Goal: Task Accomplishment & Management: Manage account settings

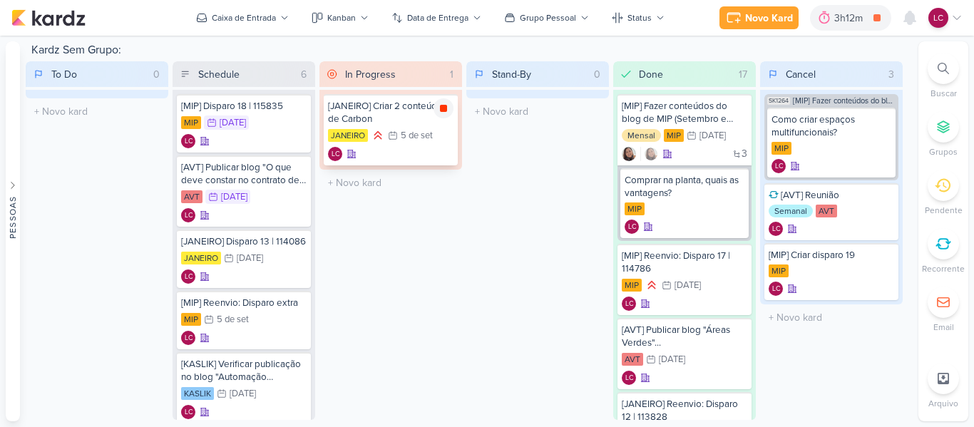
click at [446, 111] on icon at bounding box center [443, 108] width 7 height 7
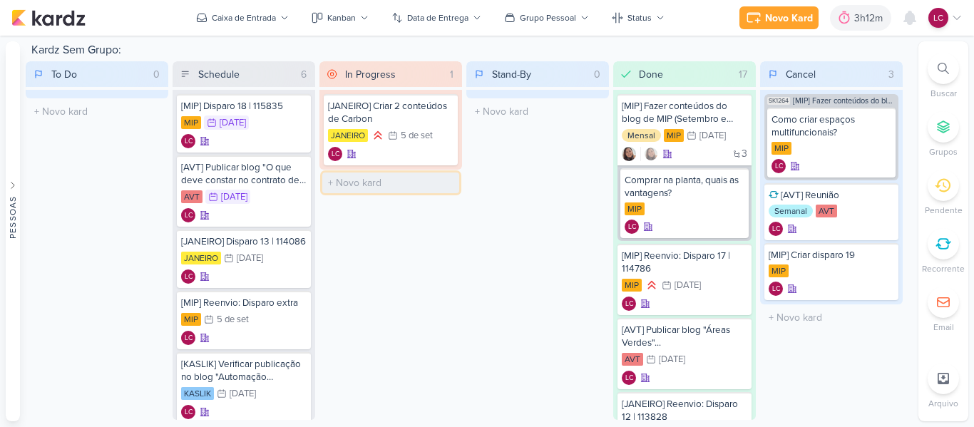
click at [373, 185] on input "text" at bounding box center [390, 183] width 137 height 21
type input "[MIP] Reunião"
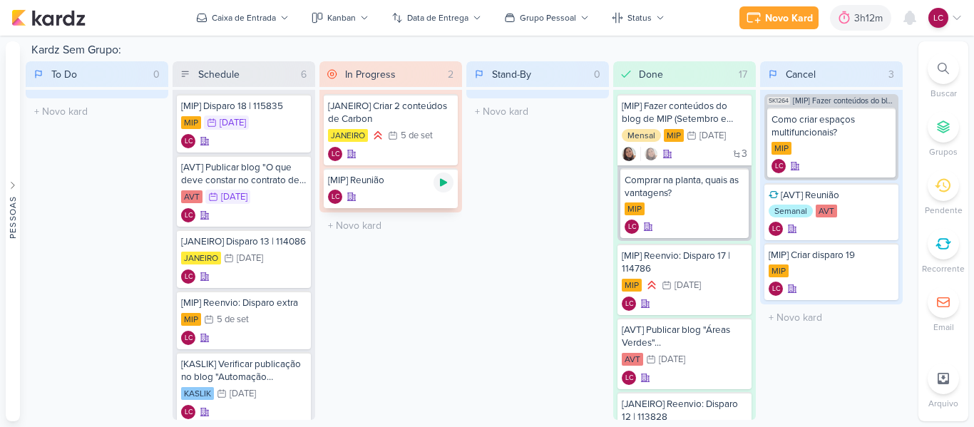
click at [445, 180] on icon at bounding box center [443, 182] width 11 height 11
click at [392, 189] on div "[MIP] Reunião LC" at bounding box center [391, 188] width 134 height 40
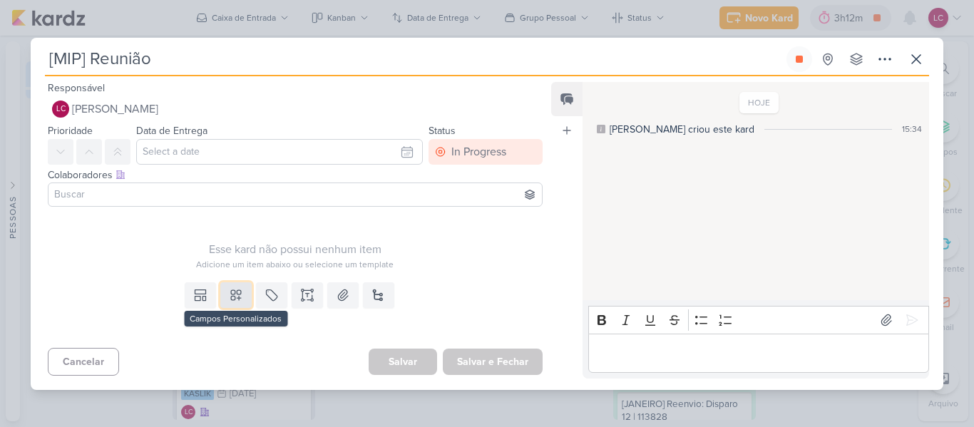
click at [231, 298] on icon at bounding box center [236, 295] width 14 height 14
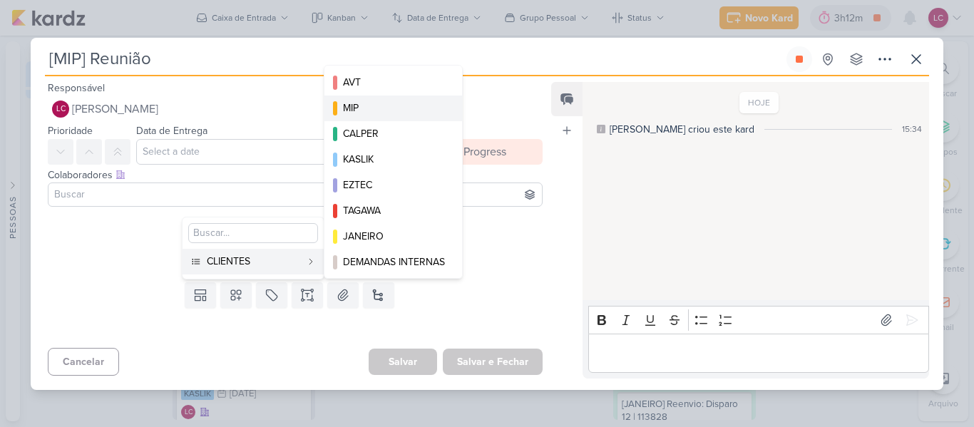
click at [377, 106] on div "MIP" at bounding box center [394, 108] width 102 height 15
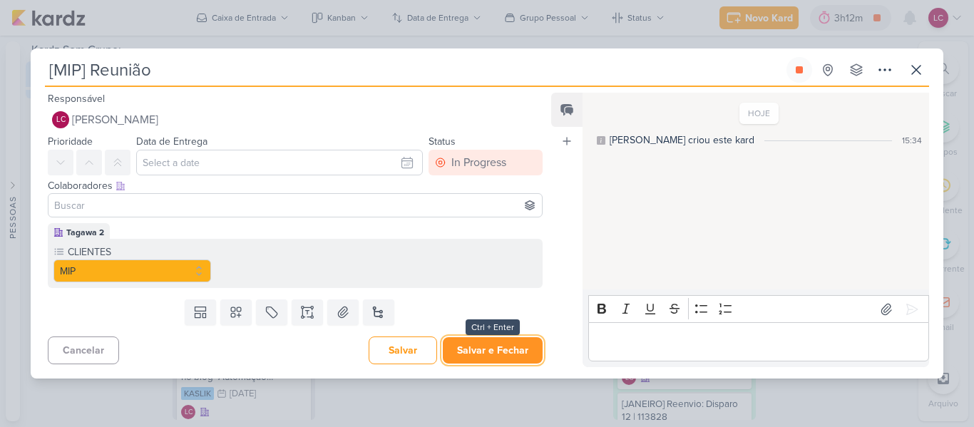
click at [496, 355] on button "Salvar e Fechar" at bounding box center [493, 350] width 100 height 26
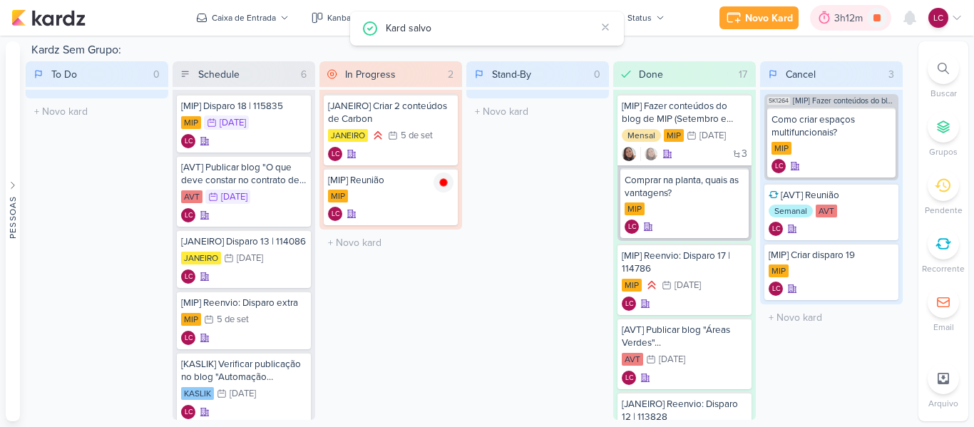
click at [833, 24] on div at bounding box center [824, 17] width 20 height 23
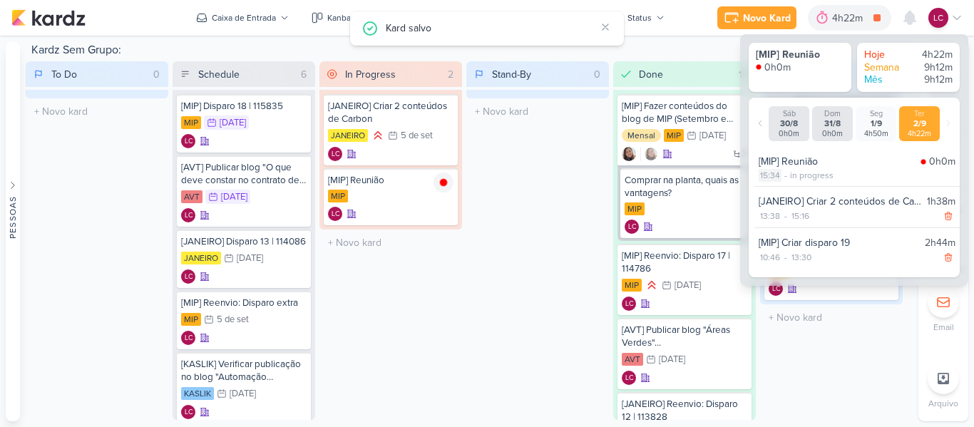
click at [775, 174] on div "15:34" at bounding box center [770, 175] width 23 height 13
select select "15"
click at [798, 192] on select "00 01 02 03 04 05 06 07 08 09 10 11 12 13 14 15 16 17 18 19 20 21 22 23 24 25 2…" at bounding box center [794, 193] width 20 height 17
select select "30"
click at [784, 185] on select "00 01 02 03 04 05 06 07 08 09 10 11 12 13 14 15 16 17 18 19 20 21 22 23 24 25 2…" at bounding box center [794, 193] width 20 height 17
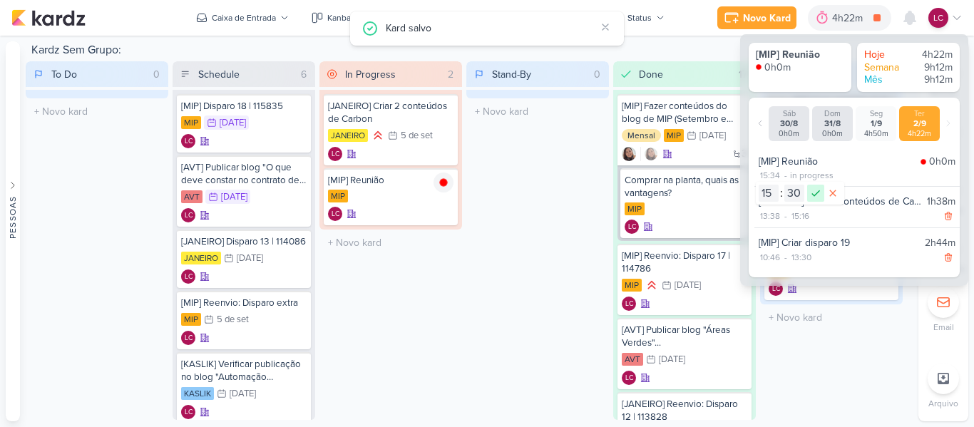
click at [814, 195] on icon at bounding box center [816, 193] width 9 height 6
click at [466, 309] on div "To Do 0 Mover Para Esquerda Mover Para Direita Deletar O título do kard deve te…" at bounding box center [469, 240] width 887 height 359
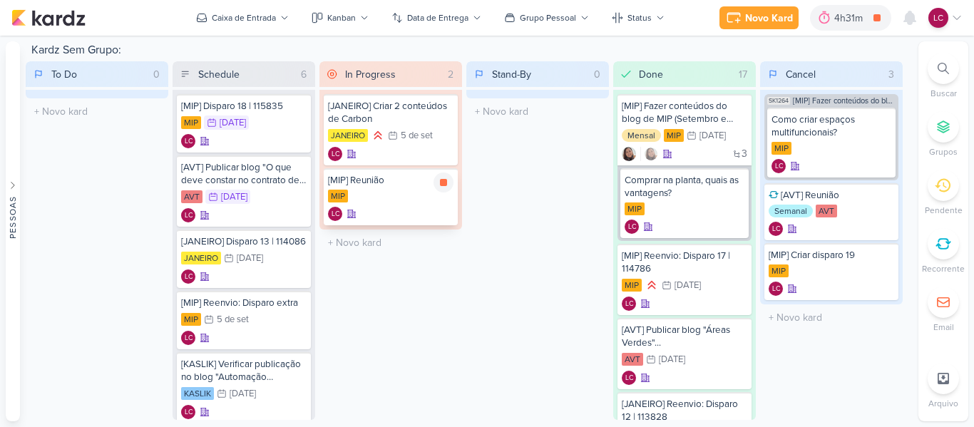
click at [440, 185] on icon at bounding box center [443, 182] width 11 height 11
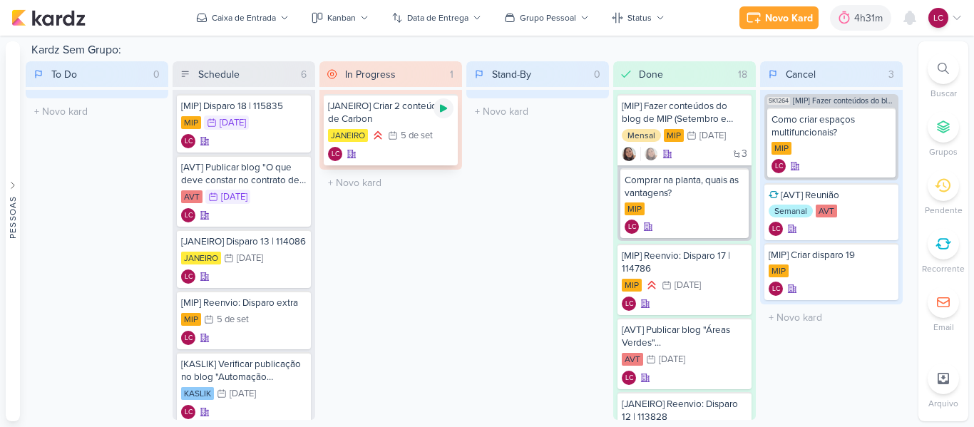
click at [440, 104] on icon at bounding box center [443, 108] width 11 height 11
click at [431, 79] on div "In Progress 1 Mover Para Esquerda Mover Para Direita Deletar" at bounding box center [390, 74] width 143 height 26
click at [441, 106] on icon at bounding box center [443, 108] width 7 height 7
click at [387, 181] on input "text" at bounding box center [390, 183] width 137 height 21
type input "[JANEIRO] Subir disparo 04/09"
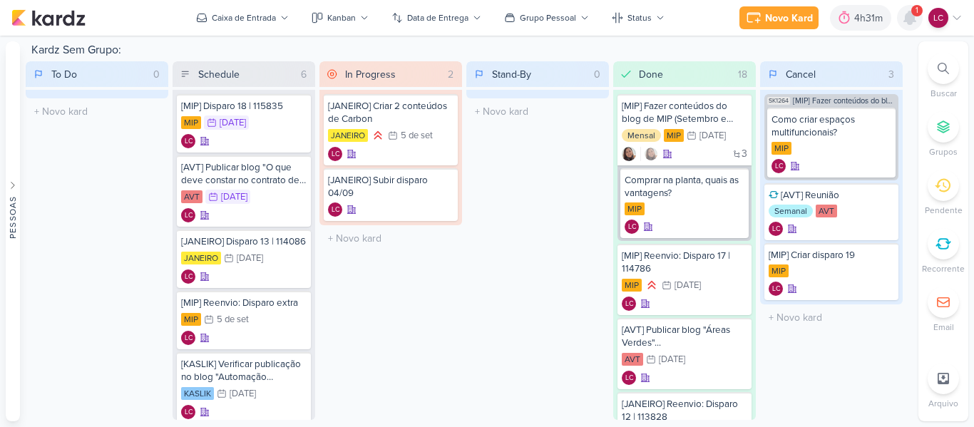
click at [908, 24] on icon at bounding box center [909, 17] width 11 height 13
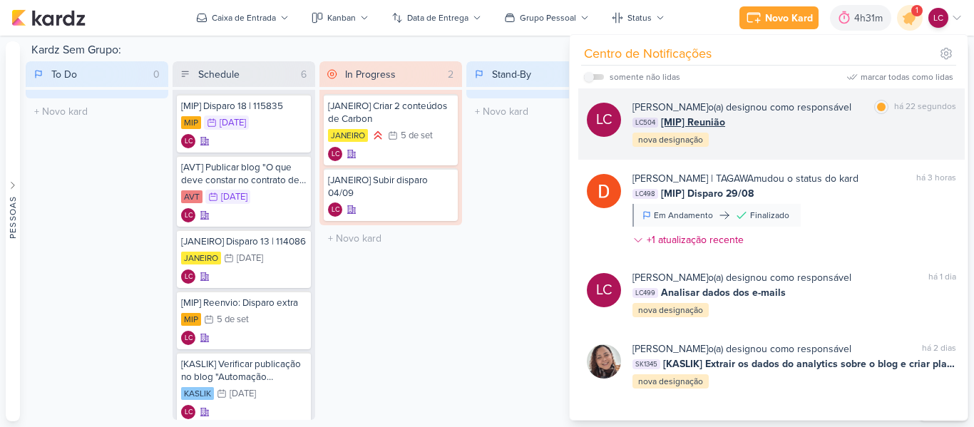
click at [802, 112] on div "Laís Costa o(a) designou como responsável" at bounding box center [742, 107] width 219 height 15
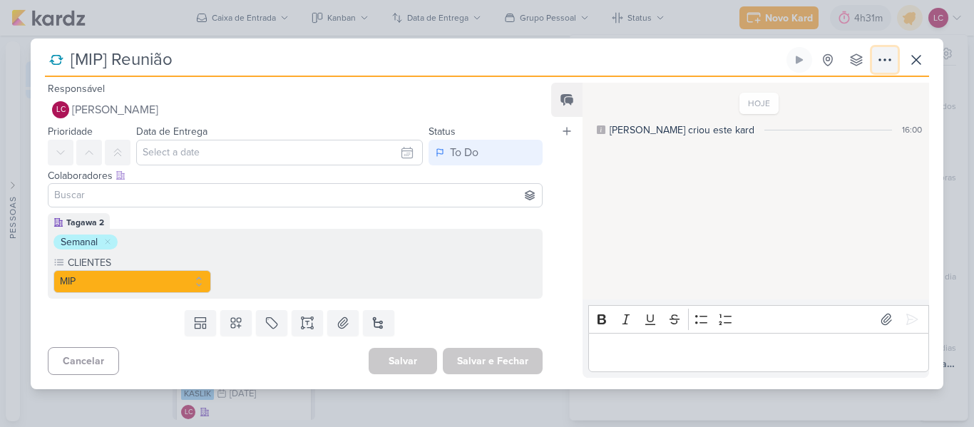
click at [878, 61] on icon at bounding box center [884, 59] width 17 height 17
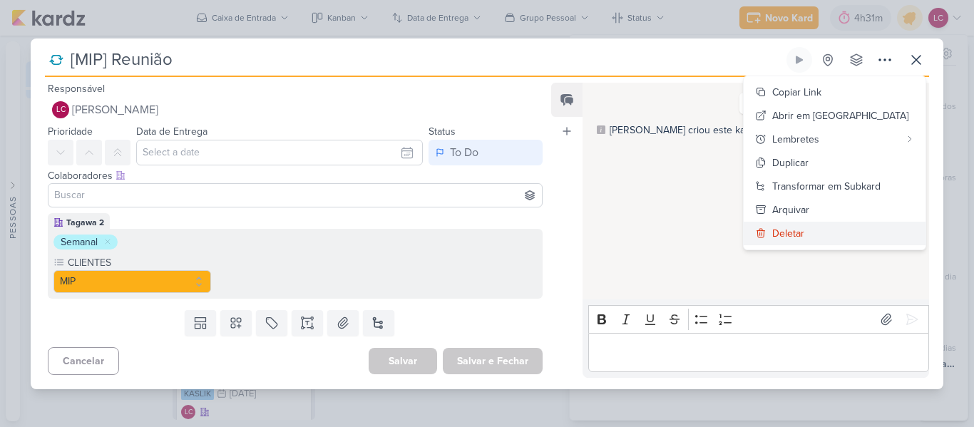
click at [804, 232] on div "Deletar" at bounding box center [788, 233] width 32 height 15
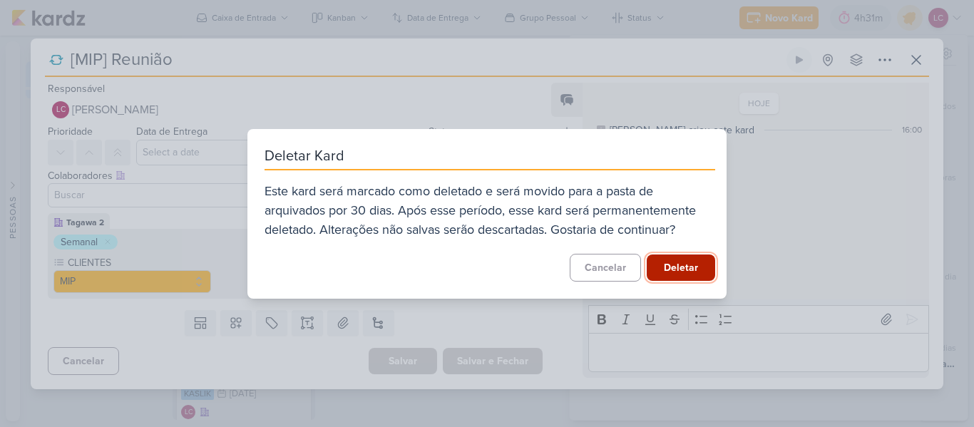
click at [689, 269] on button "Deletar" at bounding box center [681, 268] width 68 height 26
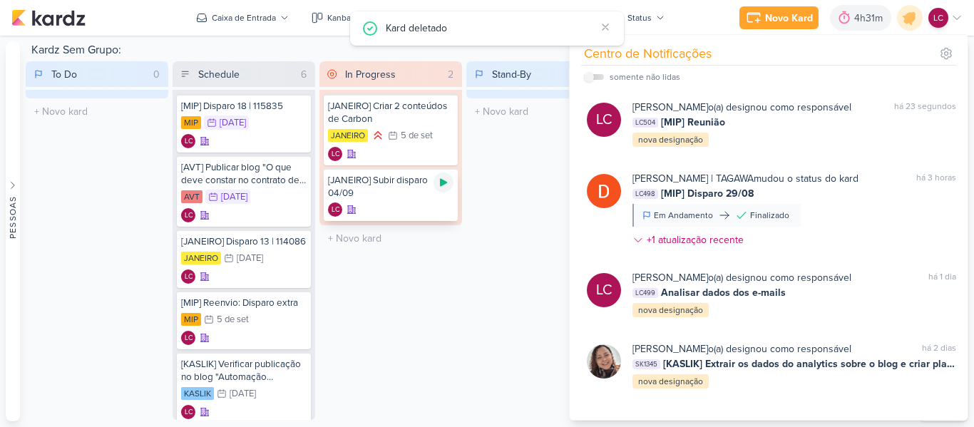
click at [440, 185] on icon at bounding box center [443, 182] width 11 height 11
click at [396, 182] on div "[JANEIRO] Subir disparo 04/09" at bounding box center [391, 187] width 126 height 26
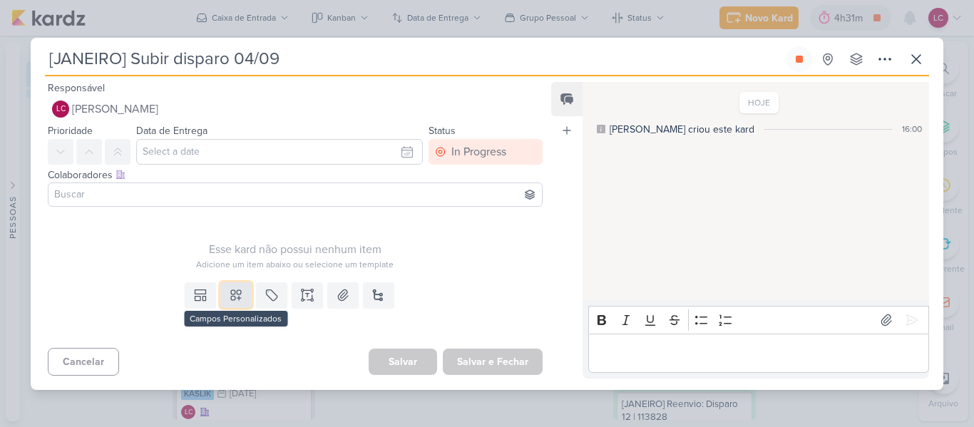
click at [245, 290] on button at bounding box center [235, 295] width 31 height 26
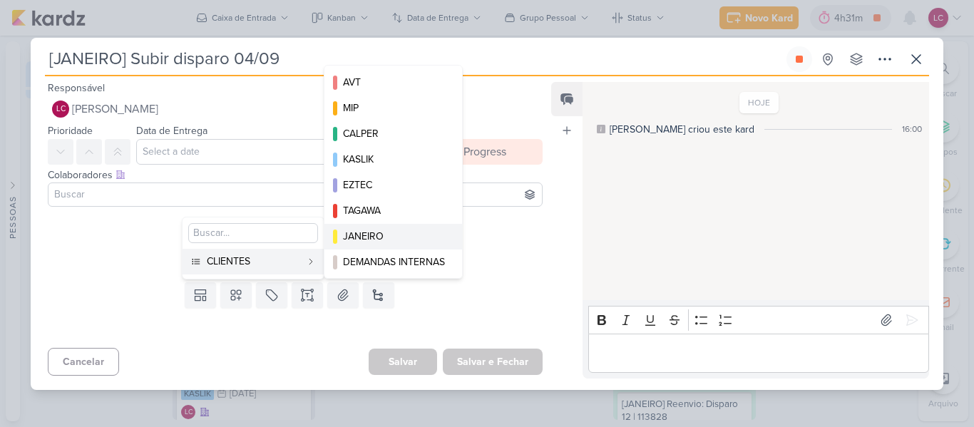
click at [396, 226] on button "JANEIRO" at bounding box center [393, 237] width 138 height 26
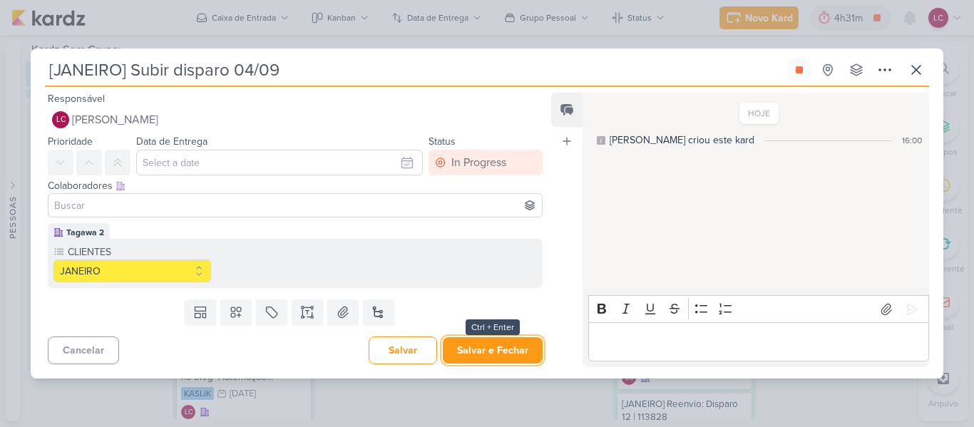
click at [468, 351] on button "Salvar e Fechar" at bounding box center [493, 350] width 100 height 26
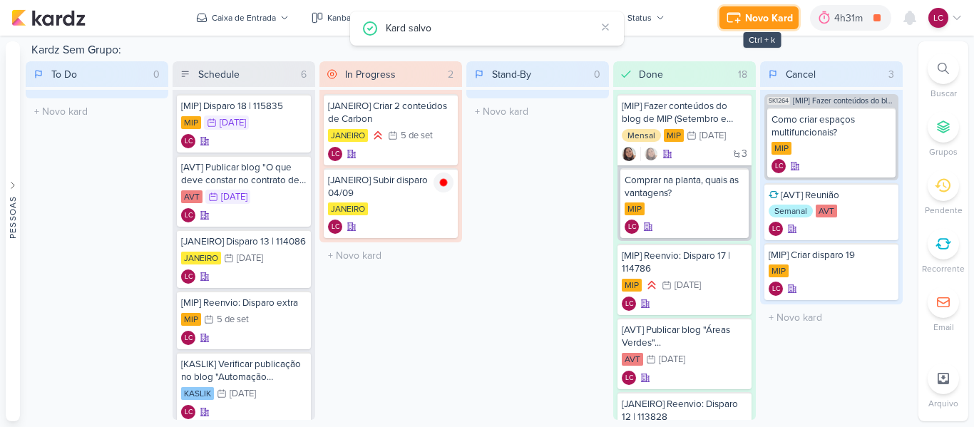
click at [751, 13] on div "Novo Kard" at bounding box center [769, 18] width 48 height 15
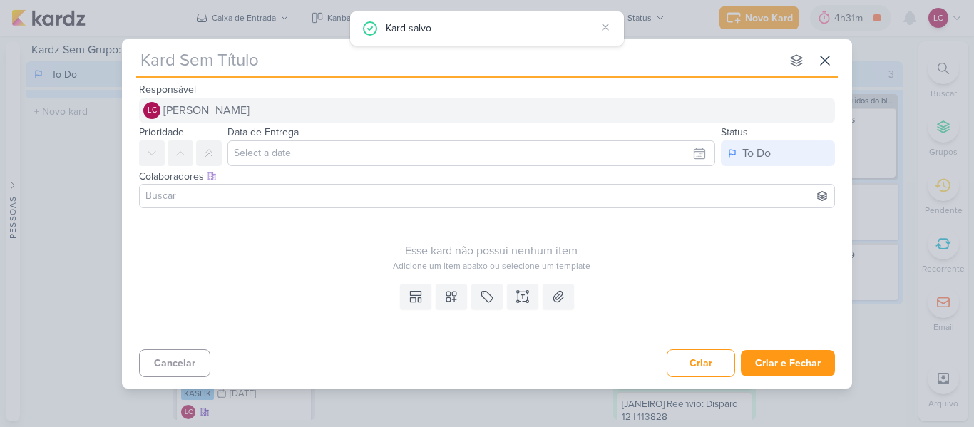
type input "["
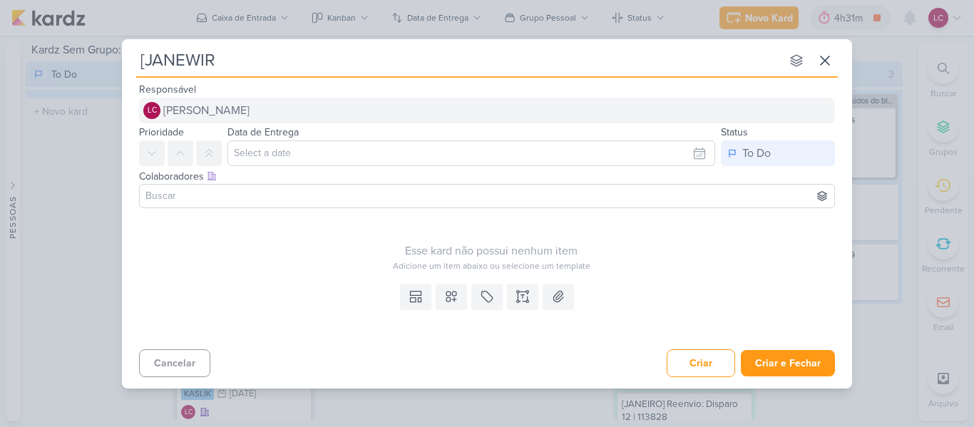
type input "[JANEWI"
type input "[JANE"
type input "[JANEIRO"
type input "[JANEIRO] Dos"
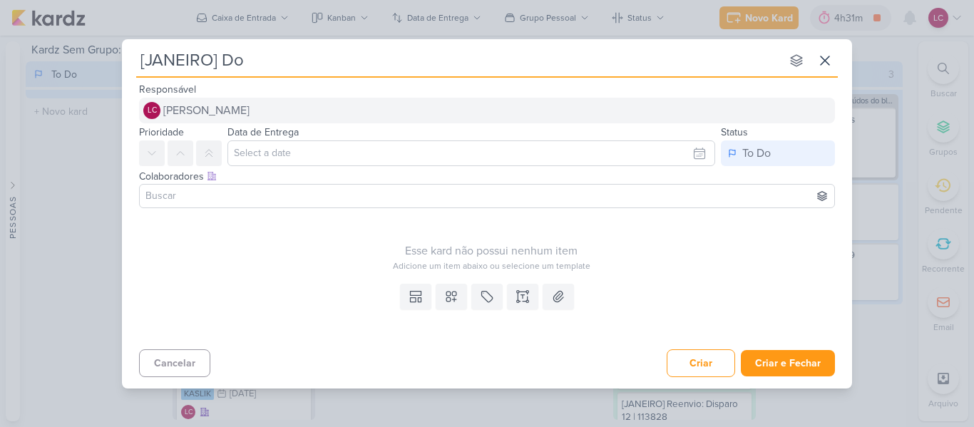
type input "[JANEIRO] D"
type input "[JANEIRO] Disparo"
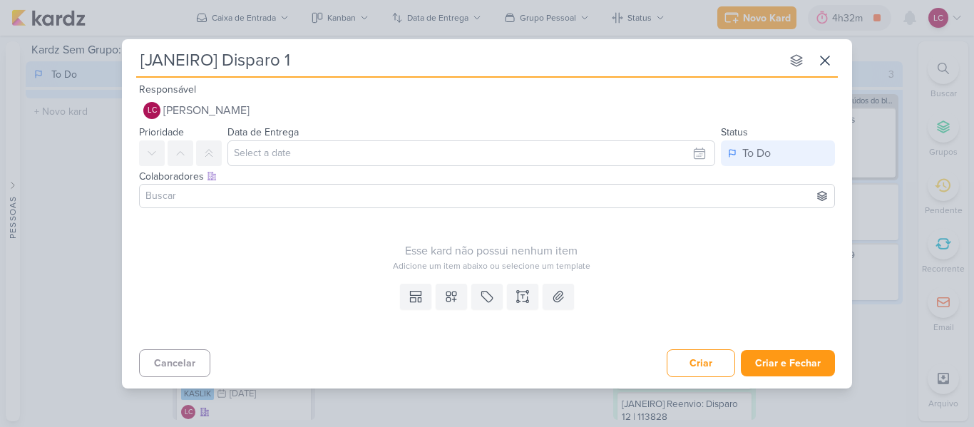
type input "[JANEIRO] Disparo 13"
type input "[JANEIRO] Disparo 13 |"
type input "[JANEIRO] Disparo 13 | 04"
type input "[JANEIRO] Disparo 13 | 04/"
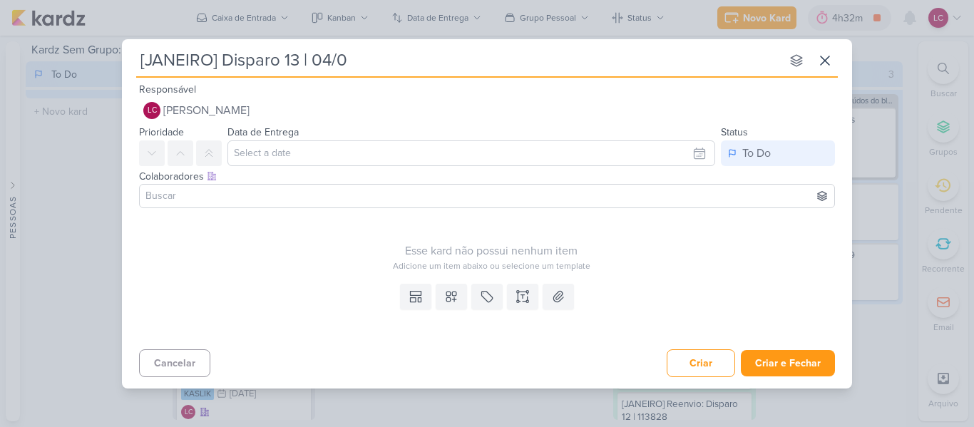
type input "[JANEIRO] Disparo 13 | 04/09"
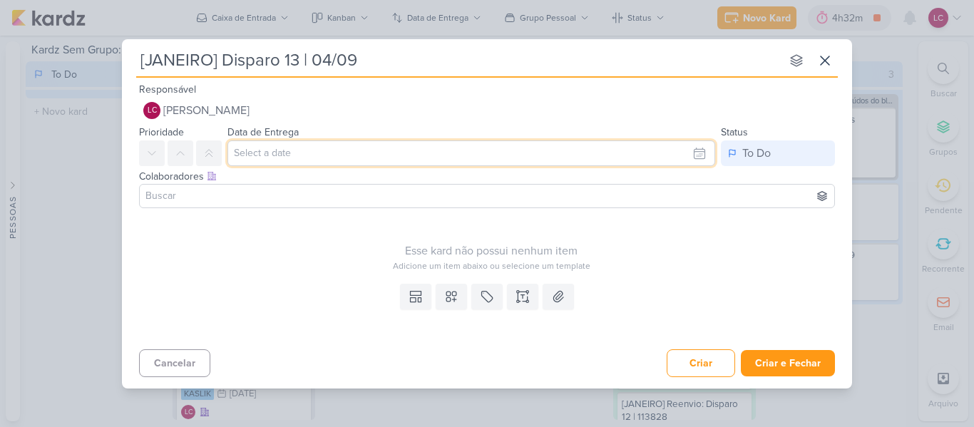
click at [386, 159] on input "text" at bounding box center [471, 153] width 488 height 26
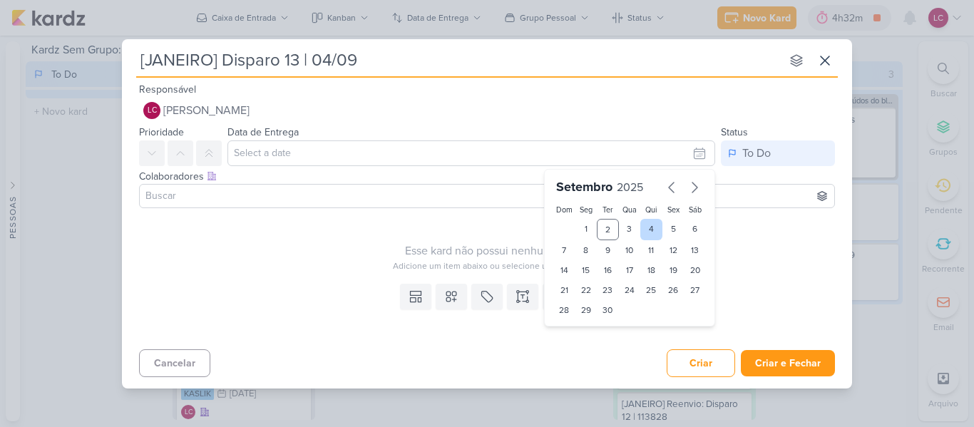
click at [650, 226] on div "4" at bounding box center [651, 229] width 22 height 21
type input "4 de setembro de 2025 às 23:59"
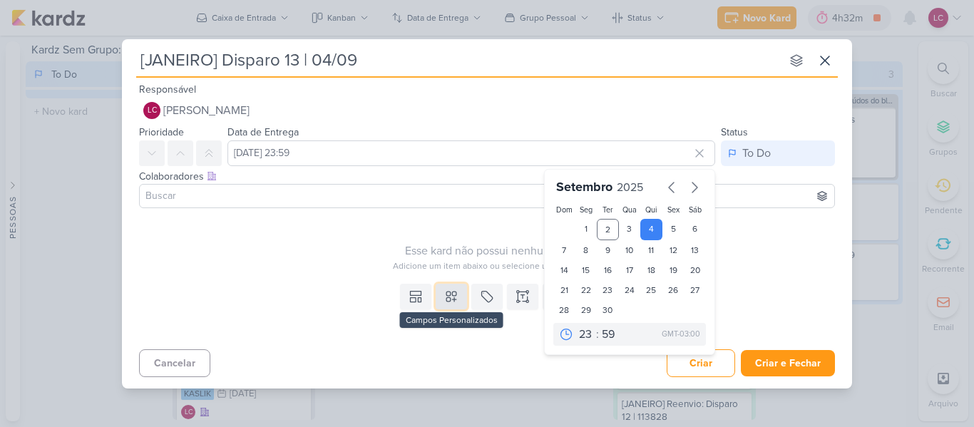
click at [451, 295] on icon at bounding box center [451, 297] width 10 height 10
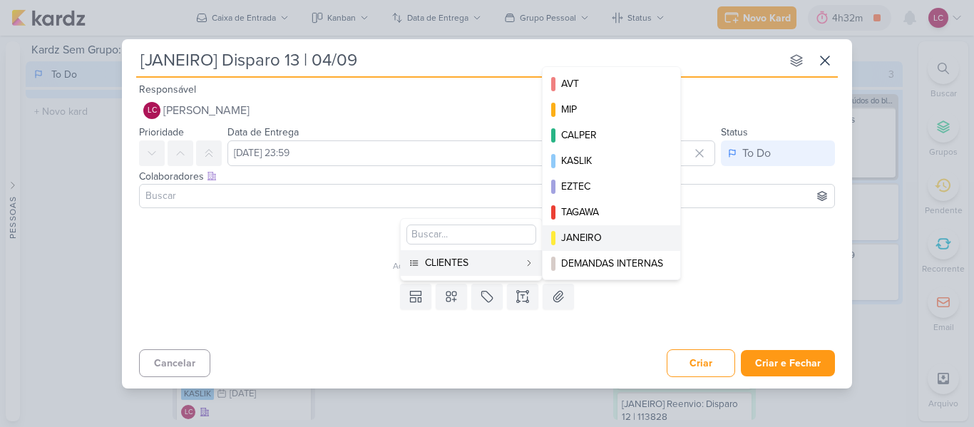
click at [603, 230] on button "JANEIRO" at bounding box center [612, 238] width 138 height 26
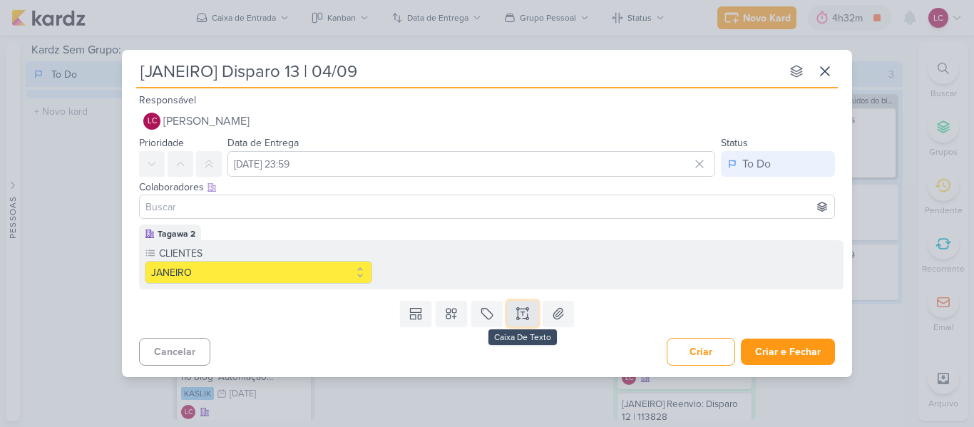
click at [519, 316] on icon at bounding box center [523, 314] width 14 height 14
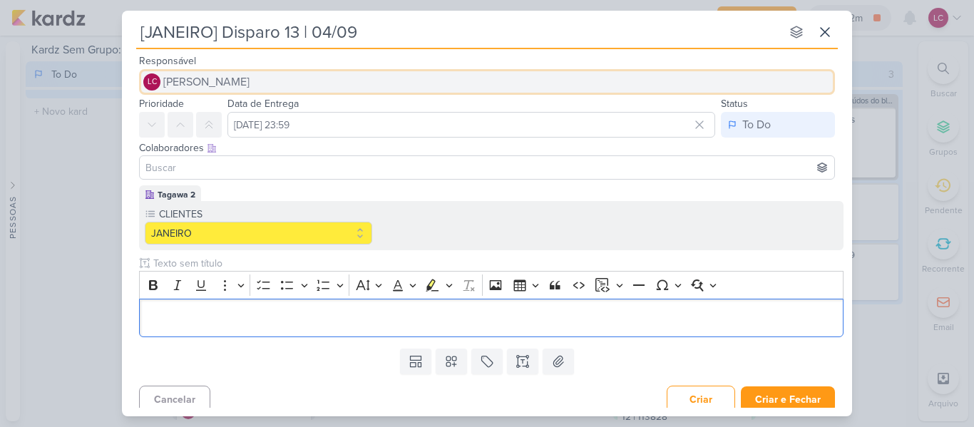
click at [223, 81] on button "LC Laís Costa" at bounding box center [487, 82] width 696 height 26
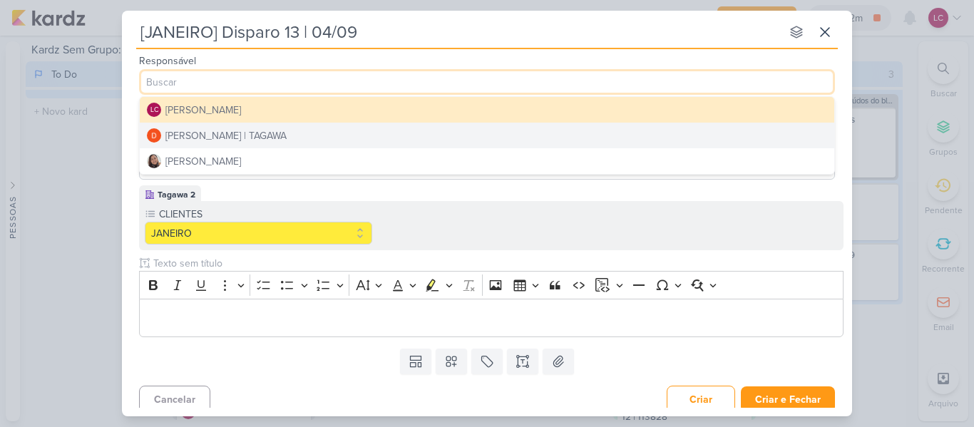
click at [230, 138] on div "Diego Lima | TAGAWA" at bounding box center [225, 135] width 121 height 15
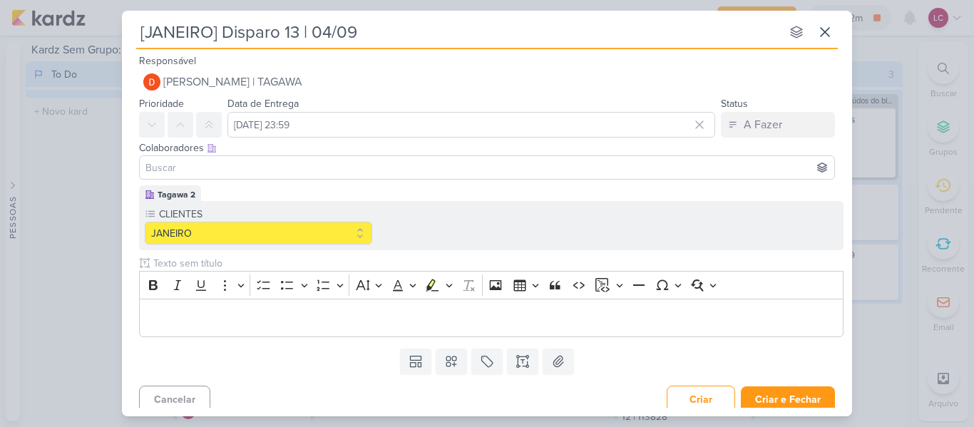
click at [210, 160] on input at bounding box center [487, 167] width 689 height 17
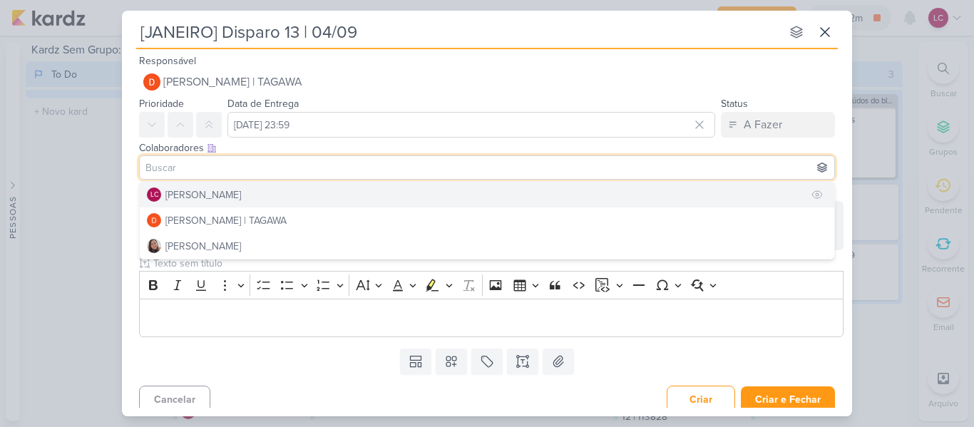
click at [222, 193] on button "LC Laís Costa" at bounding box center [487, 195] width 695 height 26
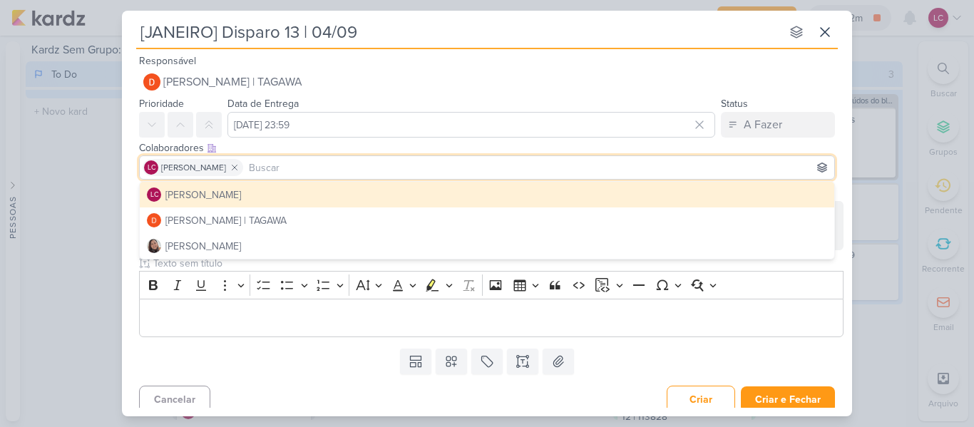
click at [246, 170] on input at bounding box center [538, 167] width 585 height 17
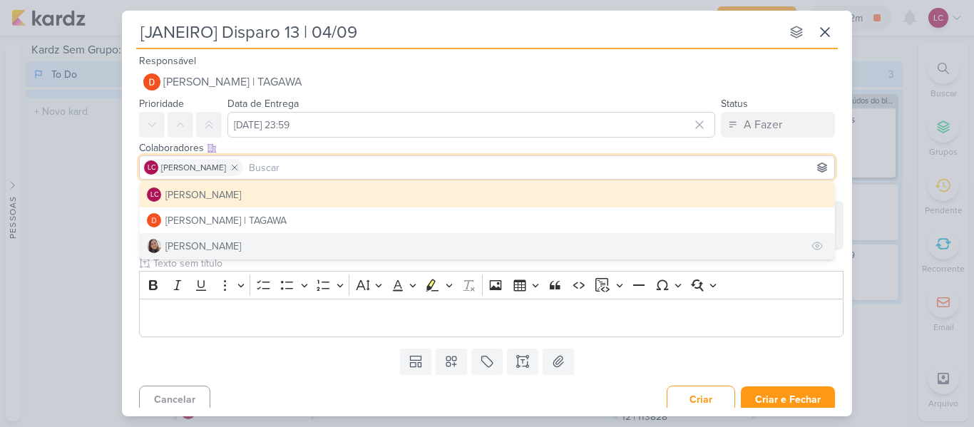
click at [212, 237] on button "Sharlene Khoury" at bounding box center [487, 246] width 695 height 26
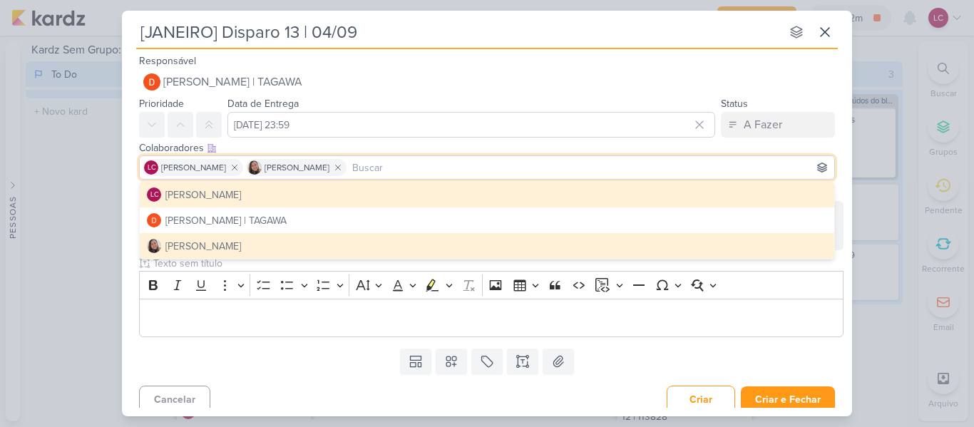
click at [629, 345] on div "Templates Campos Personalizados CLIENTES AVT MIP CALPER KASLIK" at bounding box center [487, 361] width 730 height 37
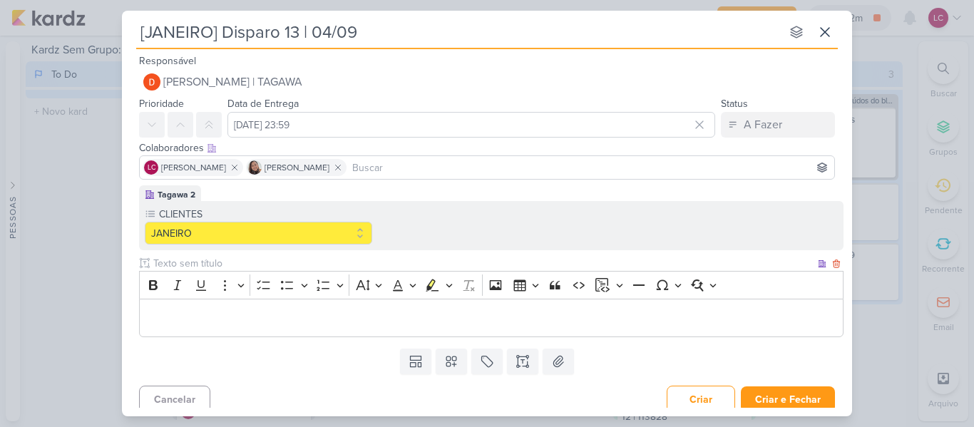
click at [491, 302] on div "Editor editing area: main" at bounding box center [491, 318] width 705 height 39
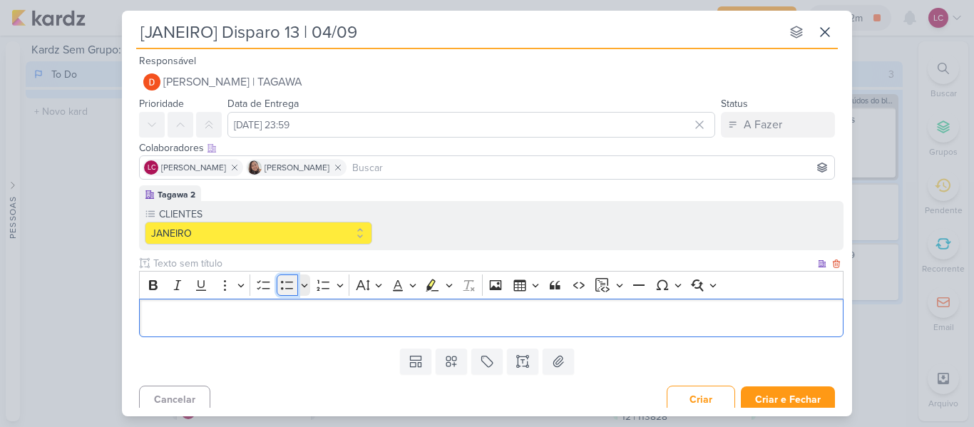
click at [292, 287] on icon "Editor toolbar" at bounding box center [287, 285] width 14 height 14
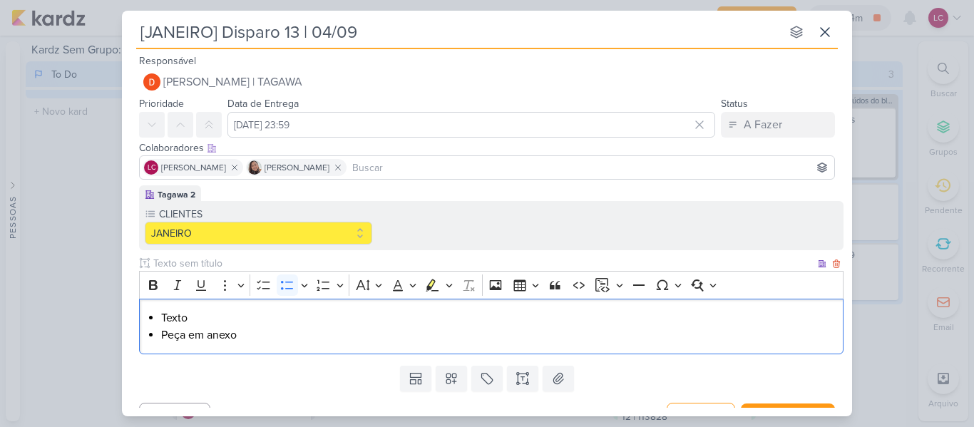
click at [177, 319] on li "Texto" at bounding box center [498, 317] width 675 height 17
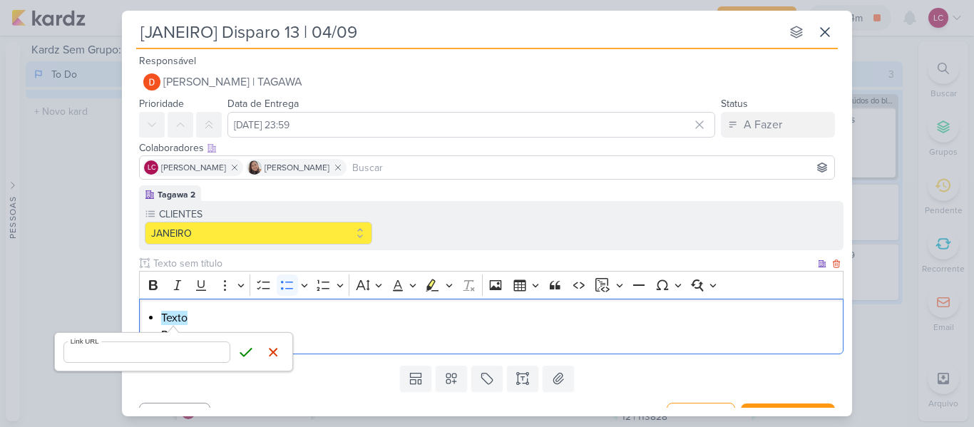
type input "https://docs.google.com/document/d/1H2a7TEOFPTHe6MQYaHJZypy6jRXLvzWInyZ-GV5xusM…"
click button "Save" at bounding box center [245, 352] width 21 height 21
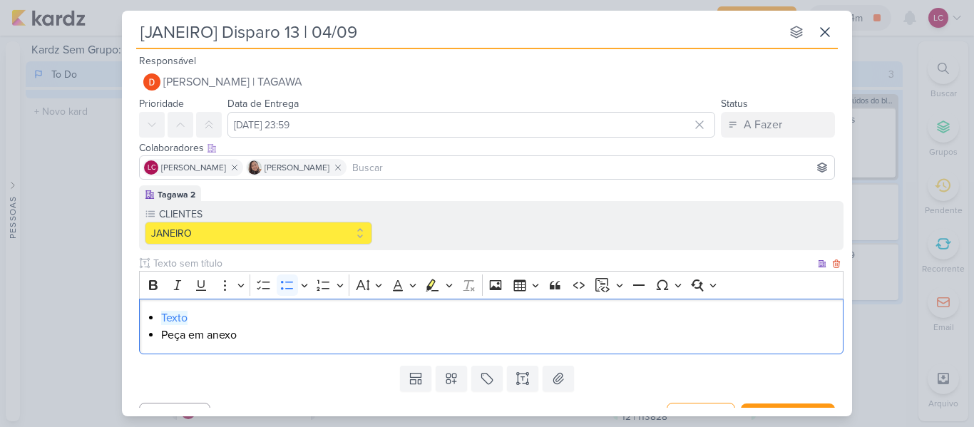
click at [253, 311] on li "Texto" at bounding box center [498, 317] width 675 height 17
click at [258, 328] on li "Peça em anexo" at bounding box center [498, 335] width 675 height 17
click at [566, 377] on button at bounding box center [558, 379] width 31 height 26
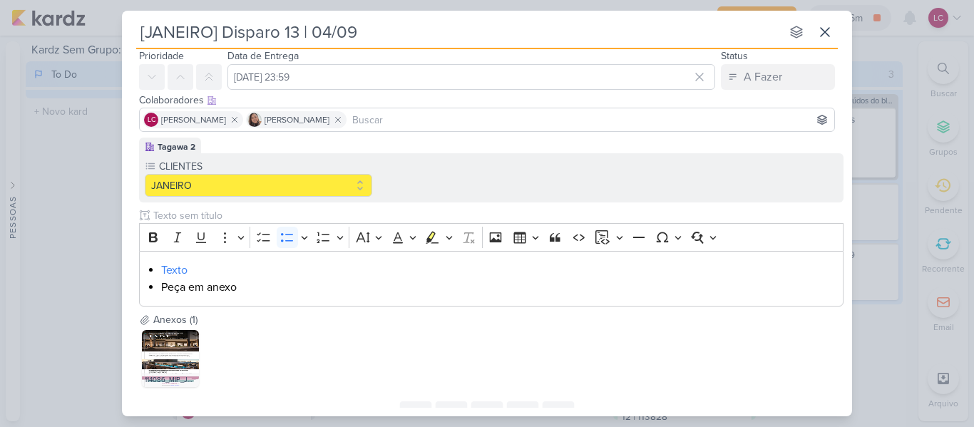
scroll to position [71, 0]
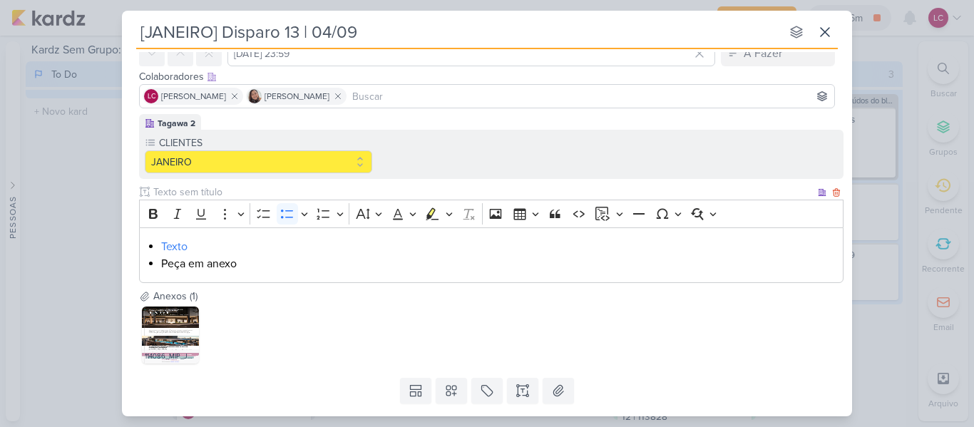
click at [206, 244] on li "Texto" at bounding box center [498, 246] width 675 height 17
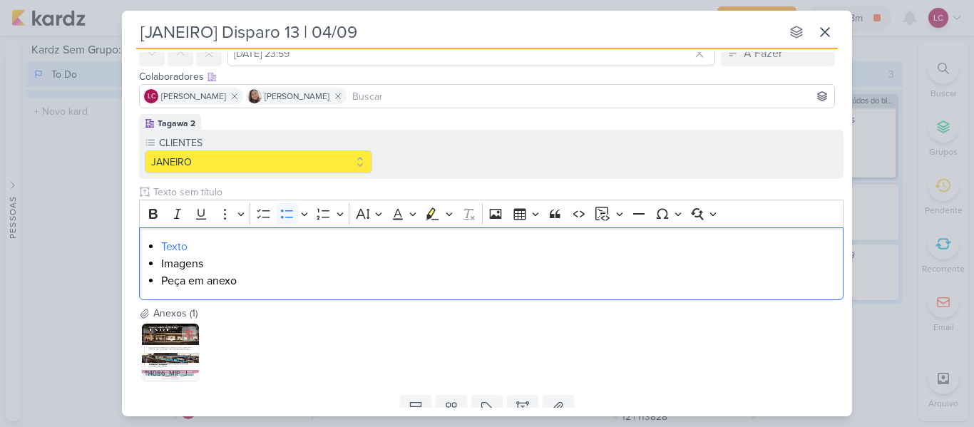
click at [153, 343] on img at bounding box center [170, 352] width 57 height 57
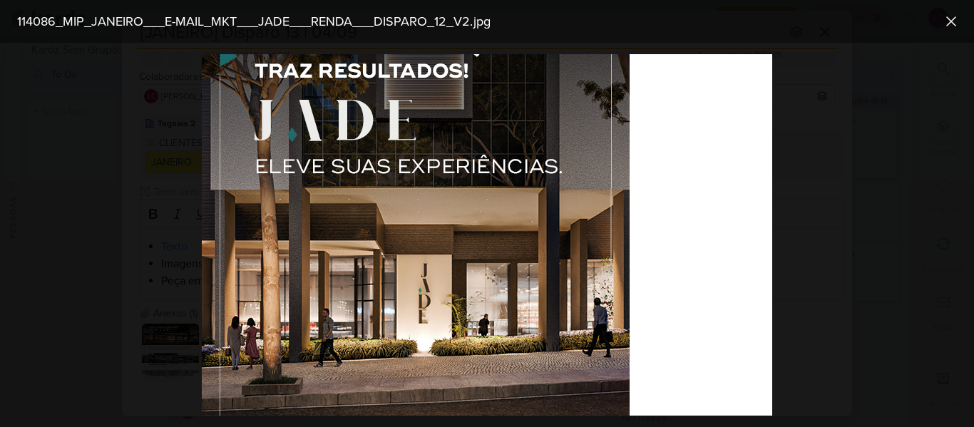
click at [842, 187] on div at bounding box center [487, 235] width 974 height 384
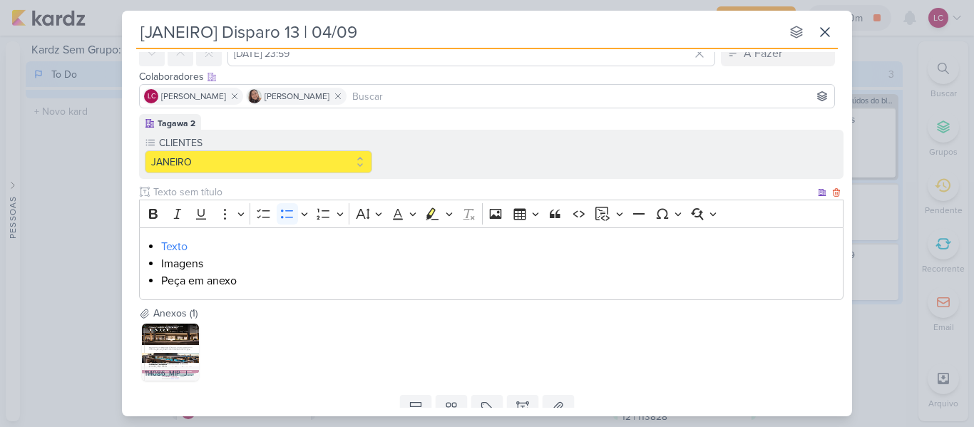
click at [195, 266] on li "Imagens" at bounding box center [498, 263] width 675 height 17
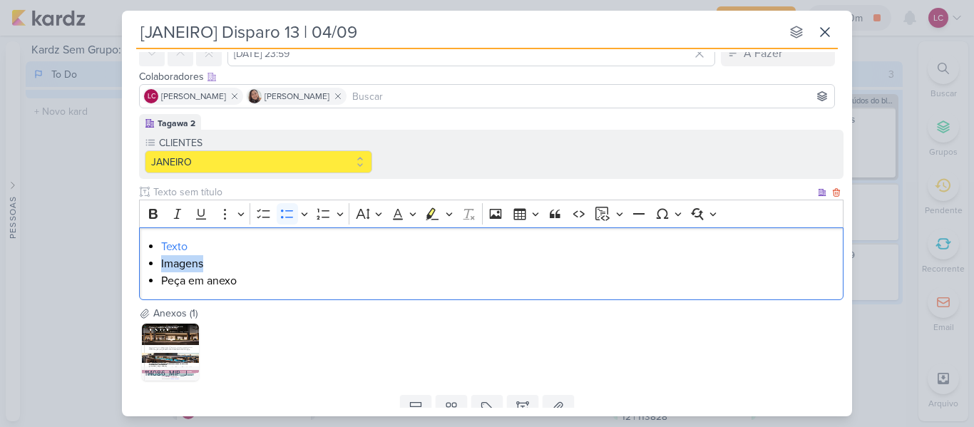
click at [195, 266] on li "Imagens" at bounding box center [498, 263] width 675 height 17
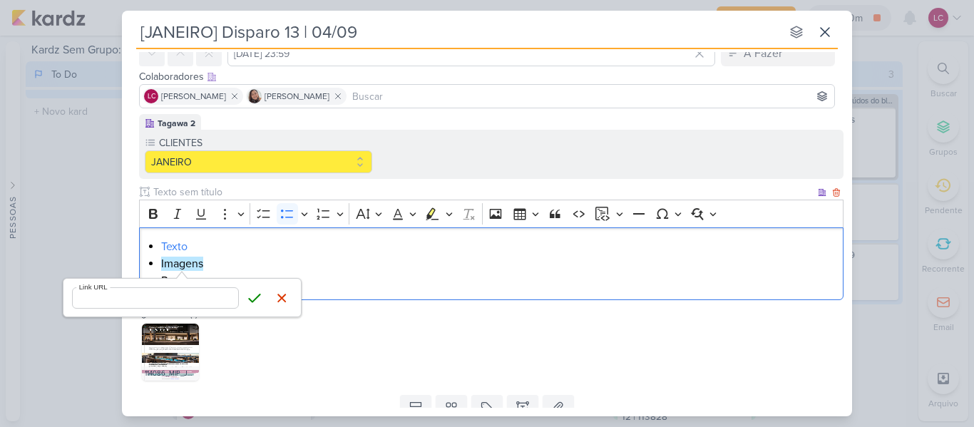
type input "https://drive.google.com/drive/folders/1qxkqL3UoxpOvybeqCyoRl_Whf69VUOYK?usp=dr…"
click button "Save" at bounding box center [254, 297] width 21 height 21
click at [512, 337] on div "114086_MIP_JANEIRO___E-MAIL_MKT___JADE___RENDA___DISPARO_12_V2.jpg" at bounding box center [491, 352] width 705 height 63
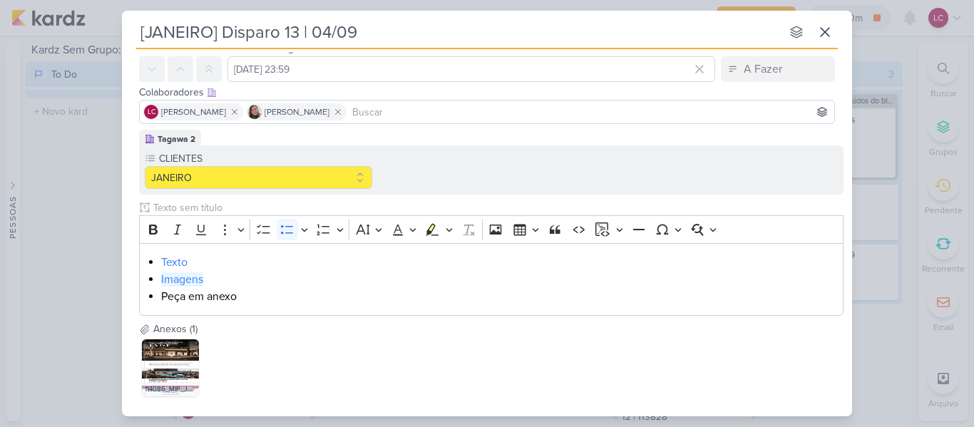
scroll to position [126, 0]
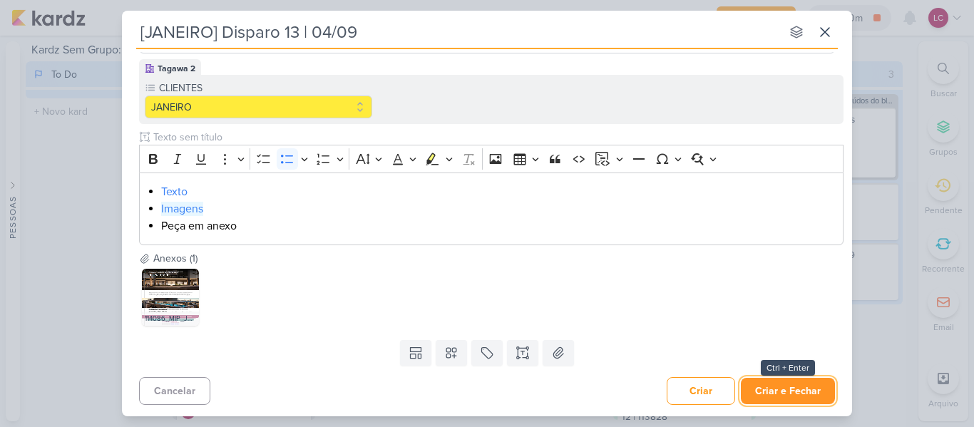
click at [783, 404] on button "Criar e Fechar" at bounding box center [788, 391] width 94 height 26
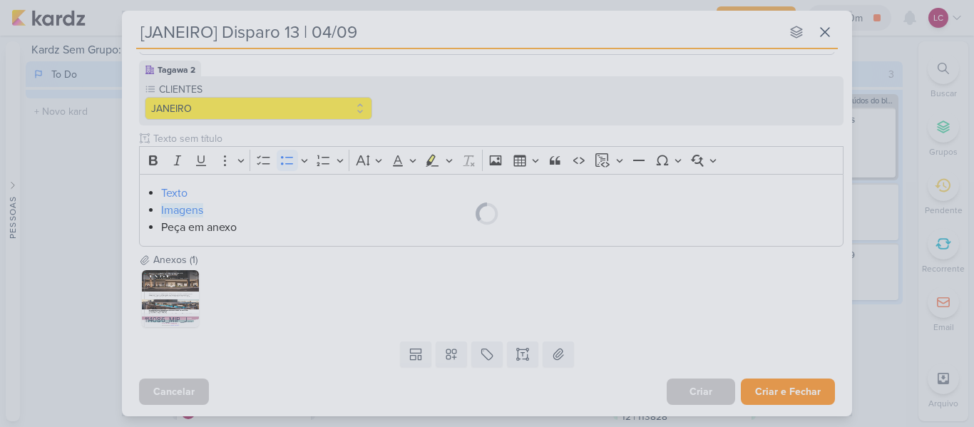
scroll to position [125, 0]
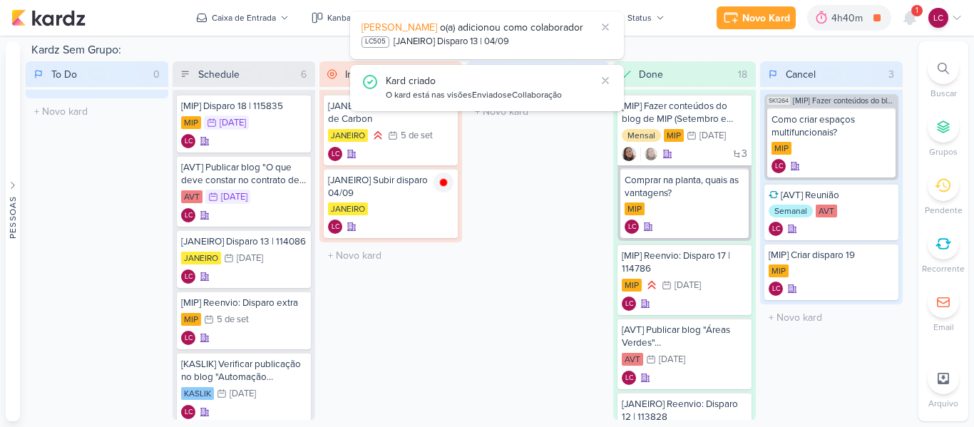
click at [917, 15] on span "1" at bounding box center [917, 10] width 3 height 11
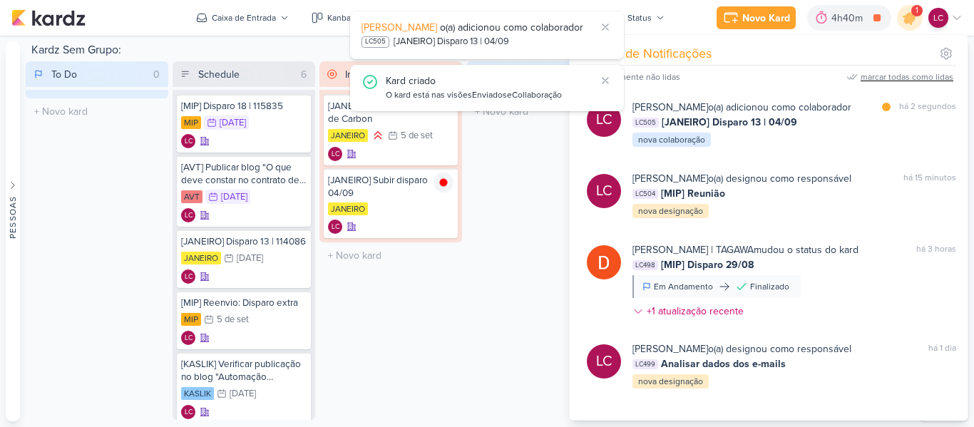
click at [889, 73] on div "marcar todas como lidas" at bounding box center [907, 77] width 93 height 13
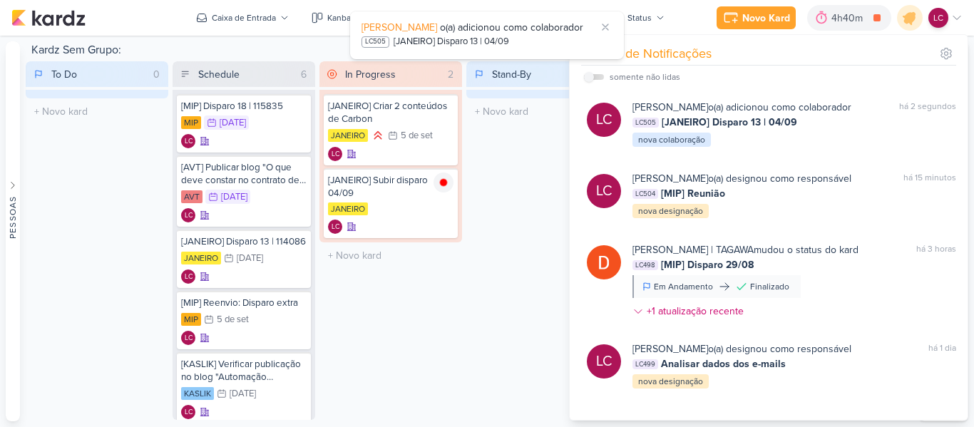
click at [944, 26] on div "LC" at bounding box center [945, 18] width 34 height 20
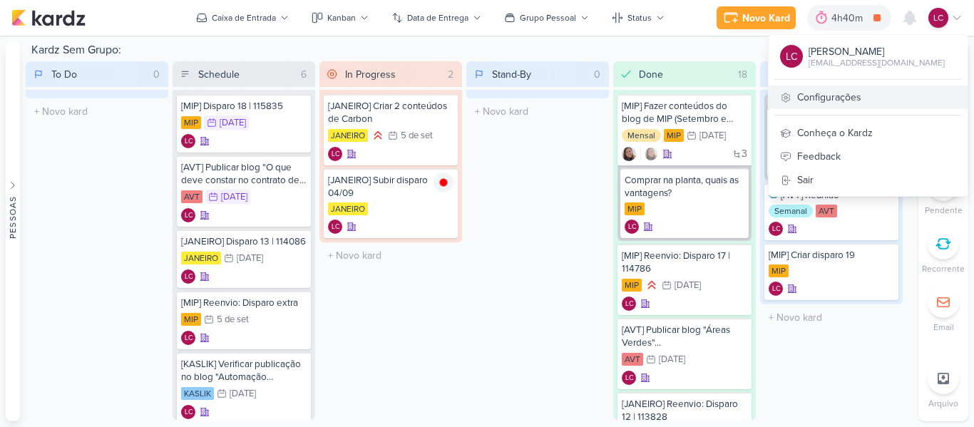
click at [845, 106] on link "Configurações" at bounding box center [868, 98] width 199 height 24
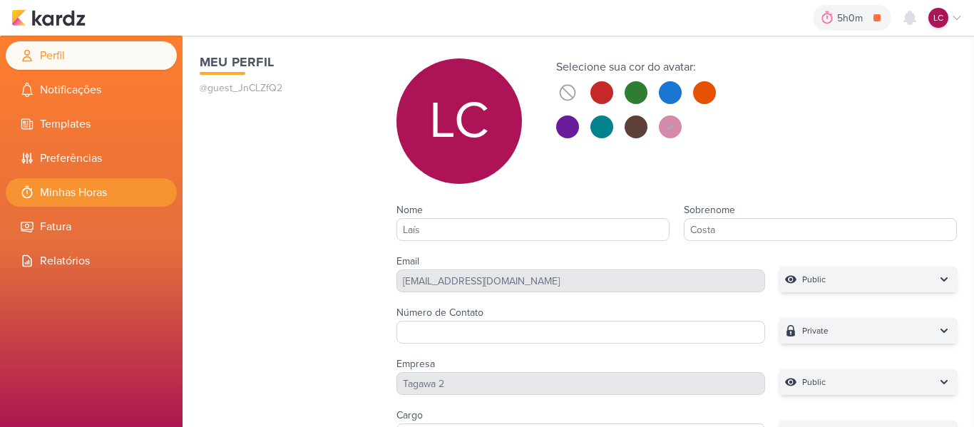
click at [107, 191] on li "Minhas Horas" at bounding box center [91, 192] width 171 height 29
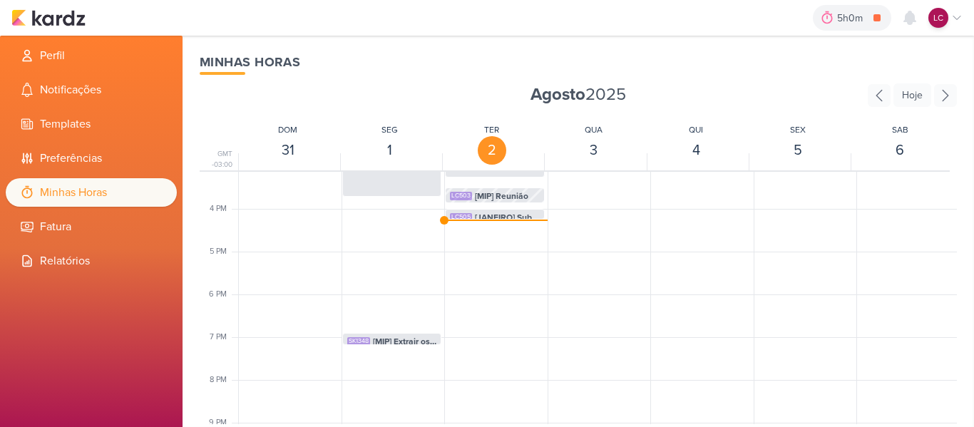
scroll to position [622, 0]
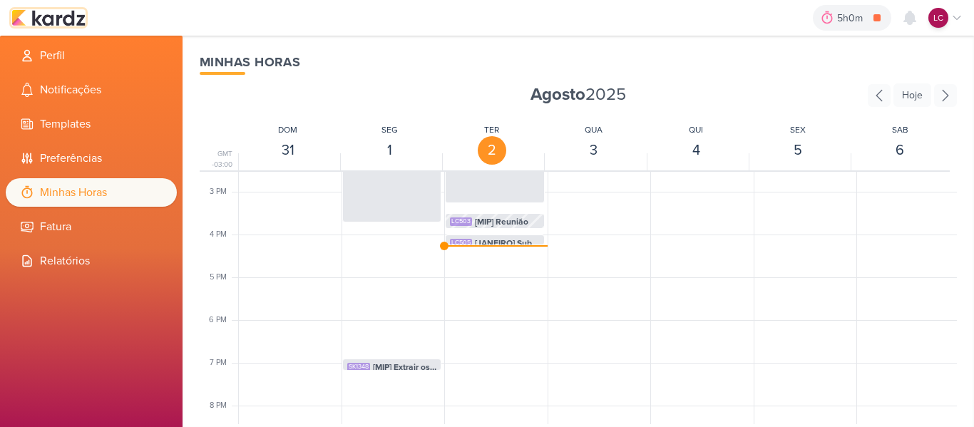
click at [71, 15] on img at bounding box center [48, 17] width 74 height 17
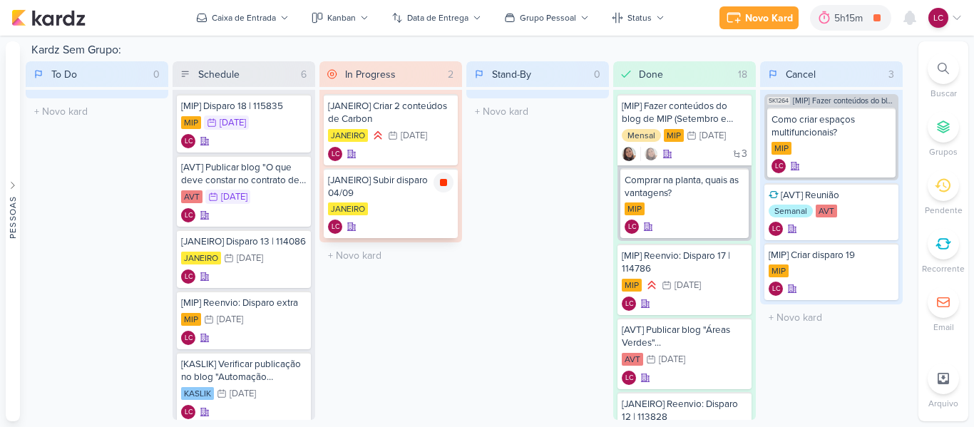
click at [444, 180] on icon at bounding box center [443, 182] width 7 height 7
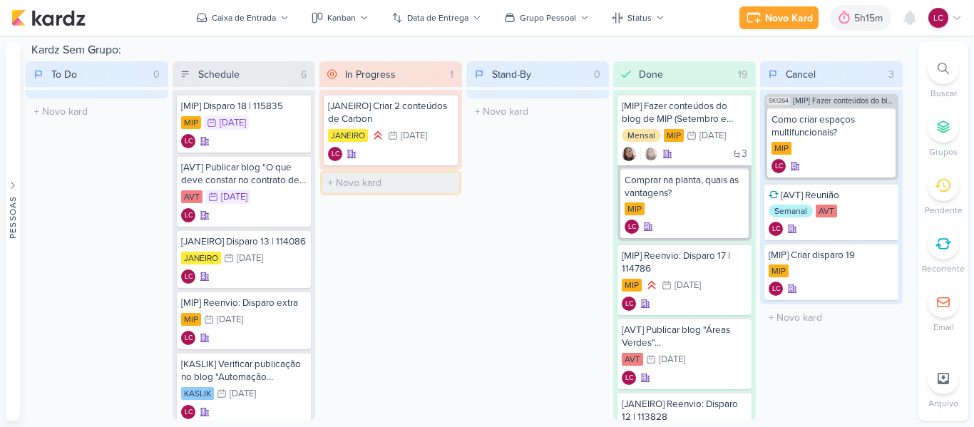
click at [399, 183] on input "text" at bounding box center [390, 183] width 137 height 21
type input "Analisando pendências"
click at [379, 190] on div "LC" at bounding box center [391, 197] width 126 height 14
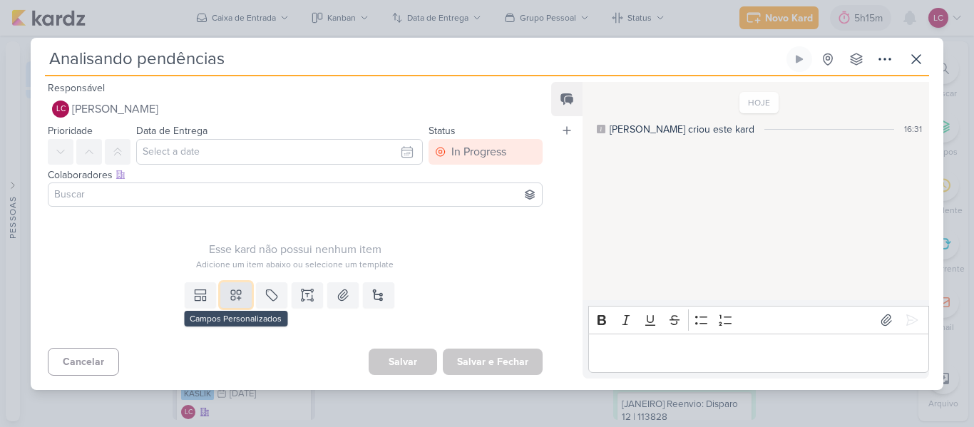
click at [234, 282] on button at bounding box center [235, 295] width 31 height 26
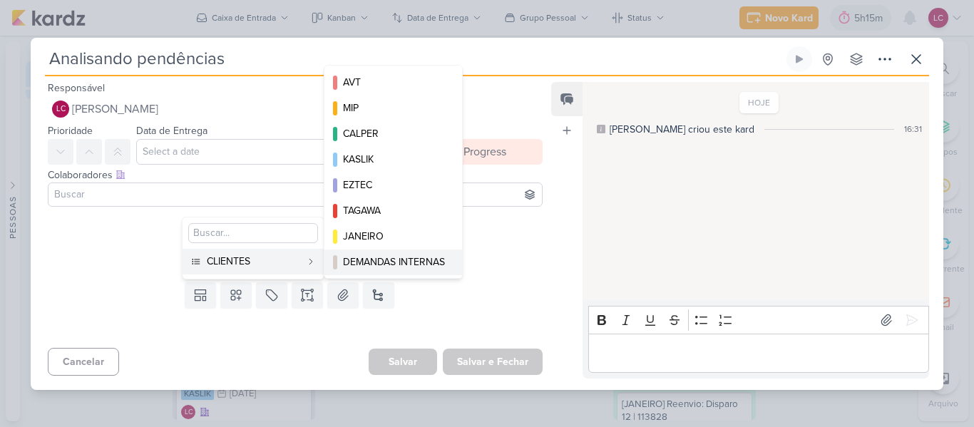
click at [355, 260] on div "DEMANDAS INTERNAS" at bounding box center [394, 262] width 102 height 15
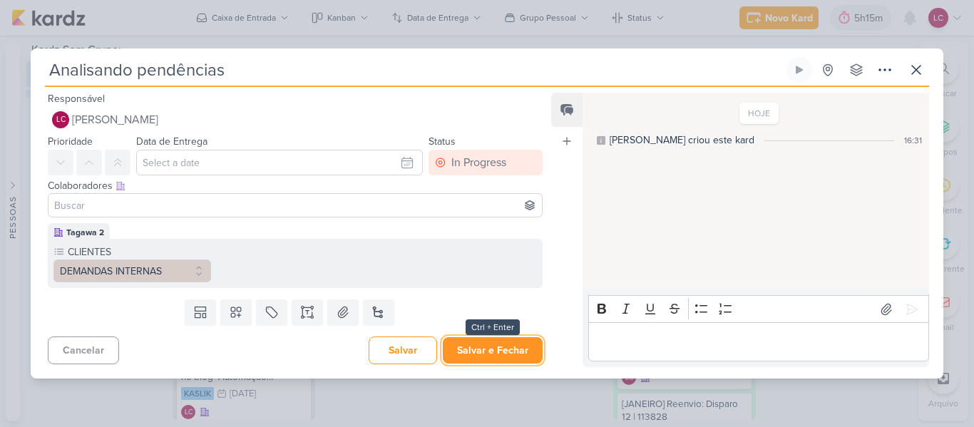
click at [471, 353] on button "Salvar e Fechar" at bounding box center [493, 350] width 100 height 26
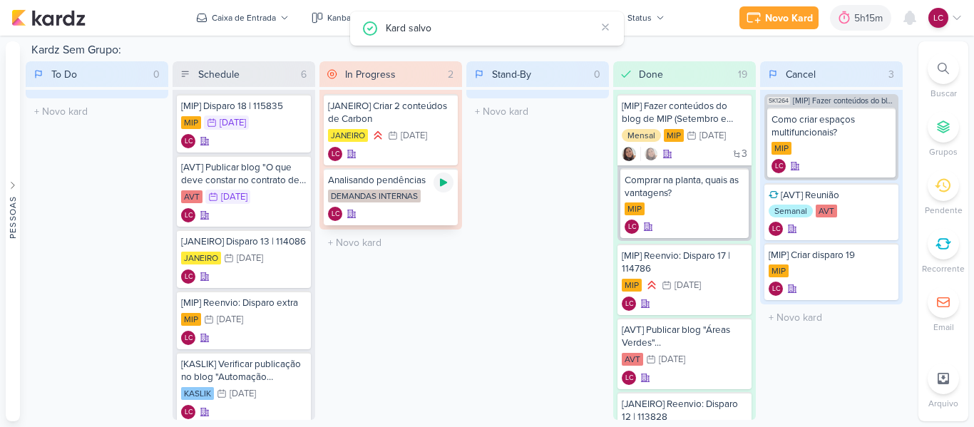
click at [443, 182] on icon at bounding box center [443, 183] width 7 height 8
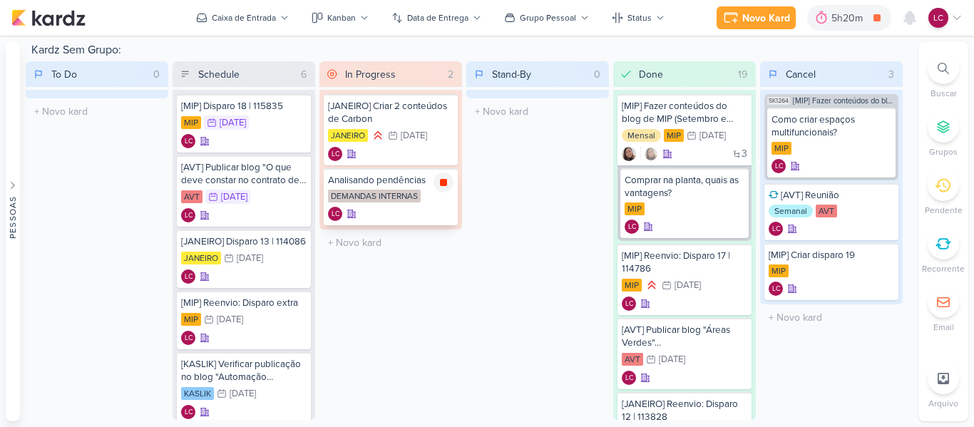
click at [442, 178] on icon at bounding box center [443, 182] width 11 height 11
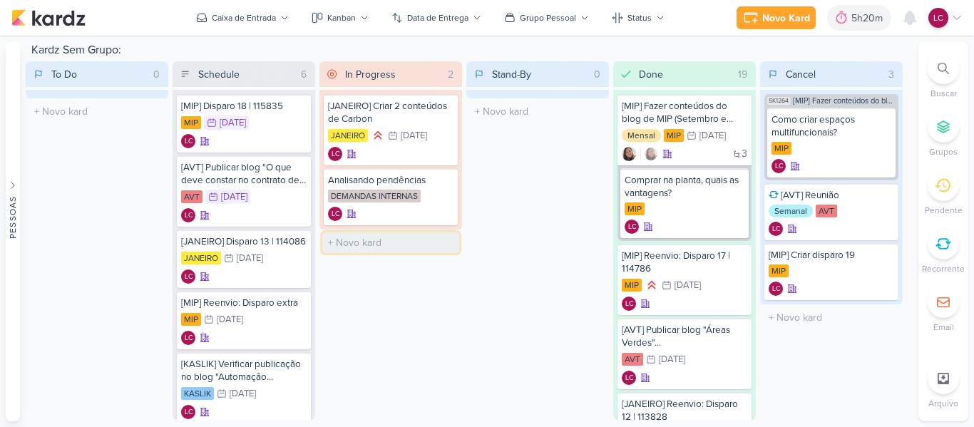
click at [391, 241] on input "text" at bounding box center [390, 242] width 137 height 21
type input "Reunião"
click at [384, 251] on div "LC" at bounding box center [391, 257] width 126 height 14
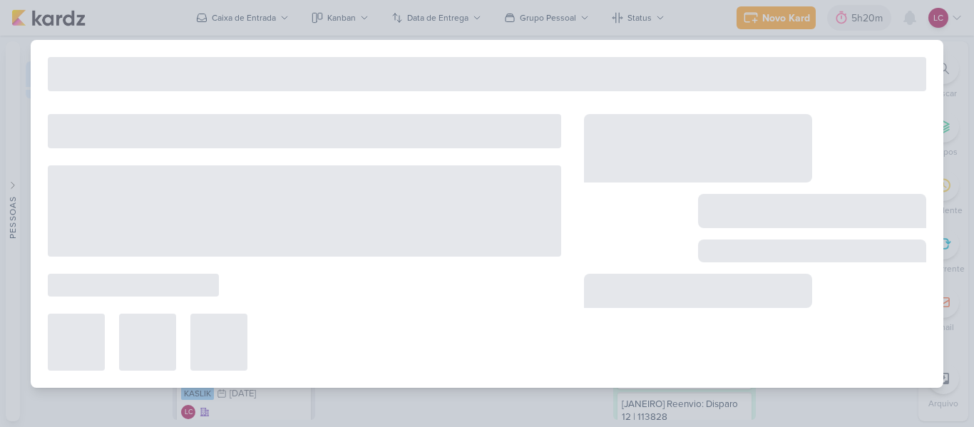
type input "Reunião"
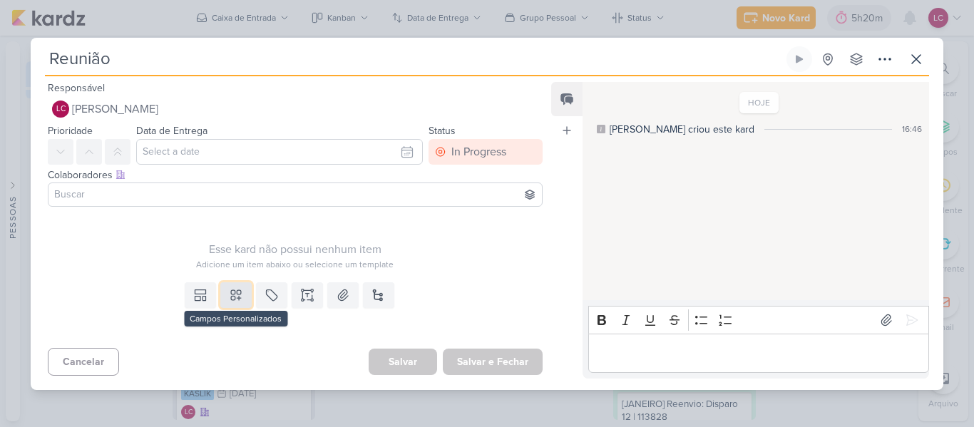
click at [221, 299] on button at bounding box center [235, 295] width 31 height 26
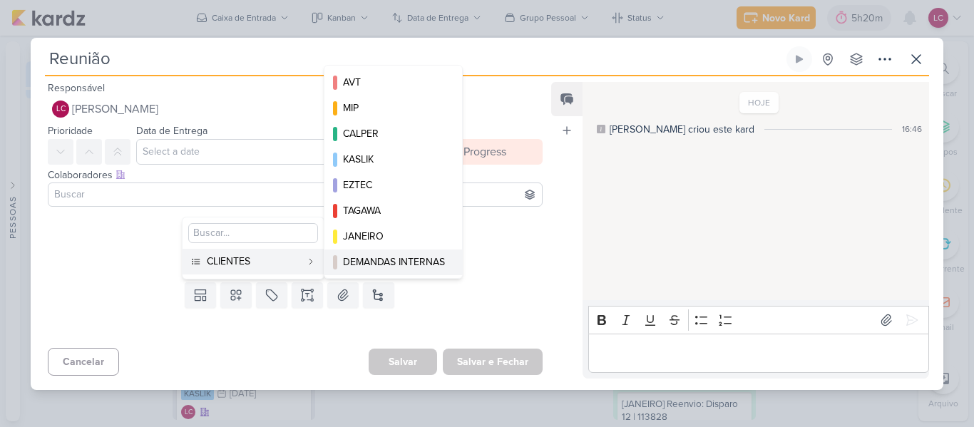
click at [377, 262] on div "DEMANDAS INTERNAS" at bounding box center [394, 262] width 102 height 15
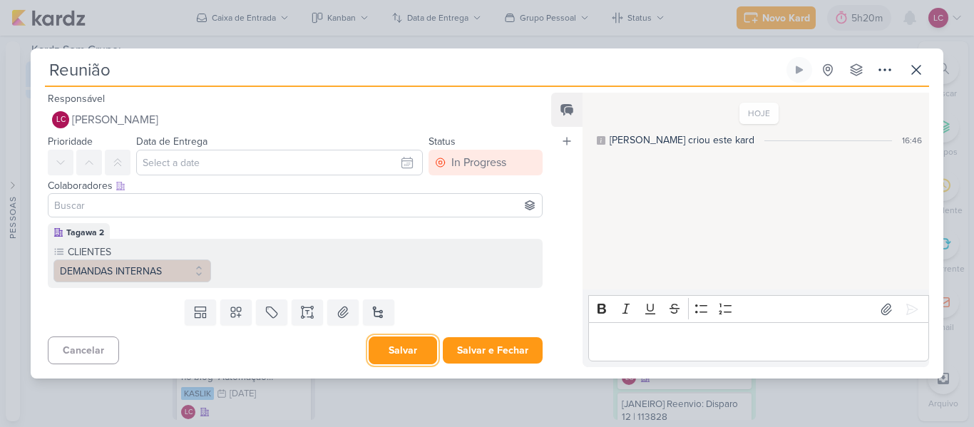
click at [401, 352] on button "Salvar" at bounding box center [403, 351] width 68 height 28
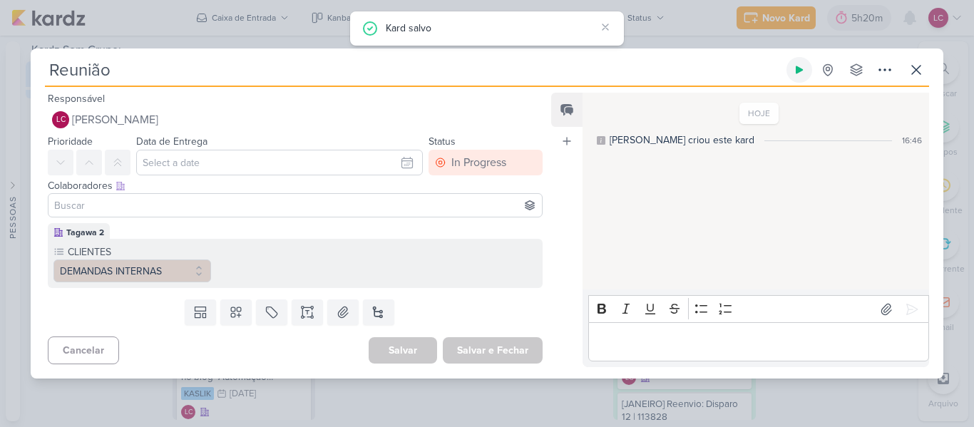
click at [798, 69] on icon at bounding box center [799, 70] width 7 height 8
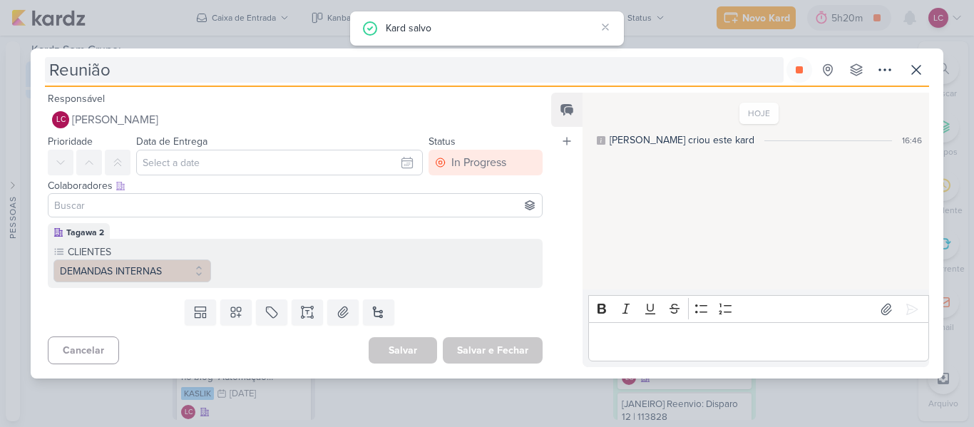
click at [182, 71] on input "Reunião" at bounding box center [414, 70] width 739 height 26
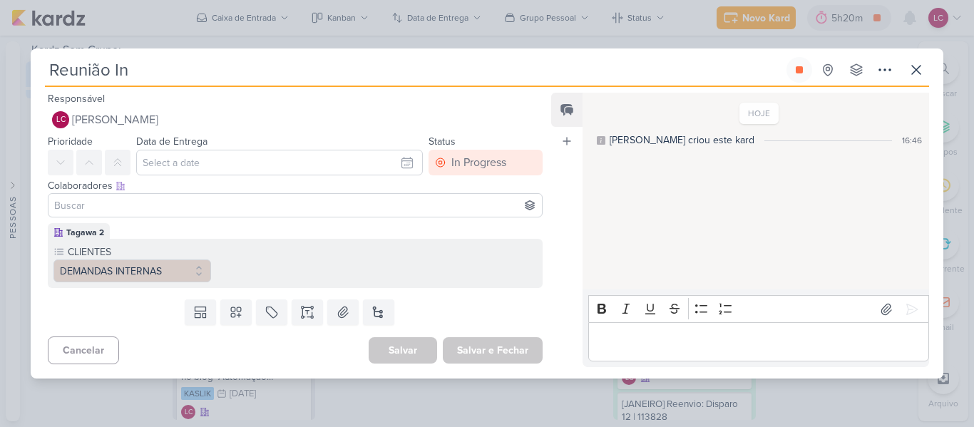
type input "Reunião Int"
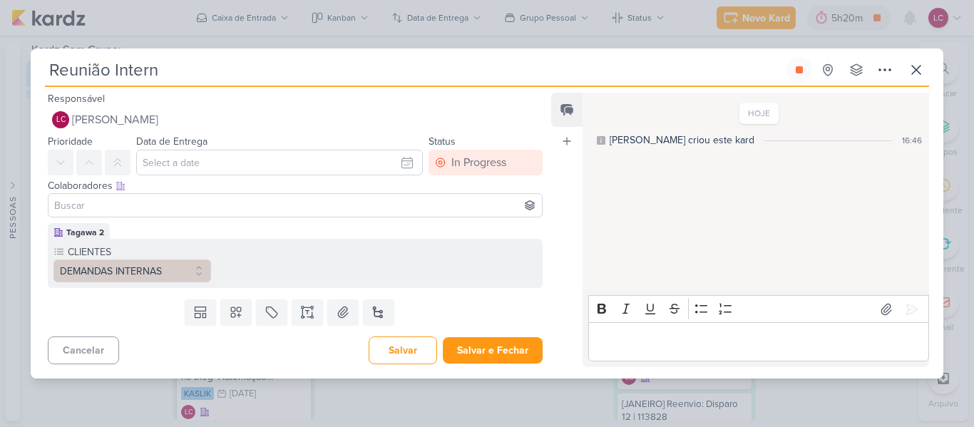
type input "Reunião Interna"
click at [486, 345] on button "Salvar e Fechar" at bounding box center [493, 350] width 100 height 26
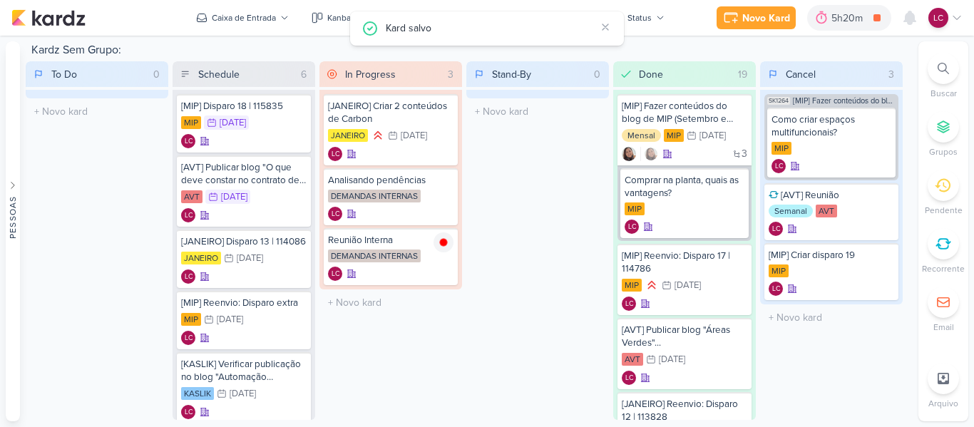
click at [965, 12] on div "Novo Kard Ctrl + k 5h20m Reunião 0h0m Hoje 5h20m Semana 0h4m Mês 0h4m Nenhuma S…" at bounding box center [487, 18] width 974 height 36
click at [959, 21] on icon at bounding box center [956, 17] width 11 height 11
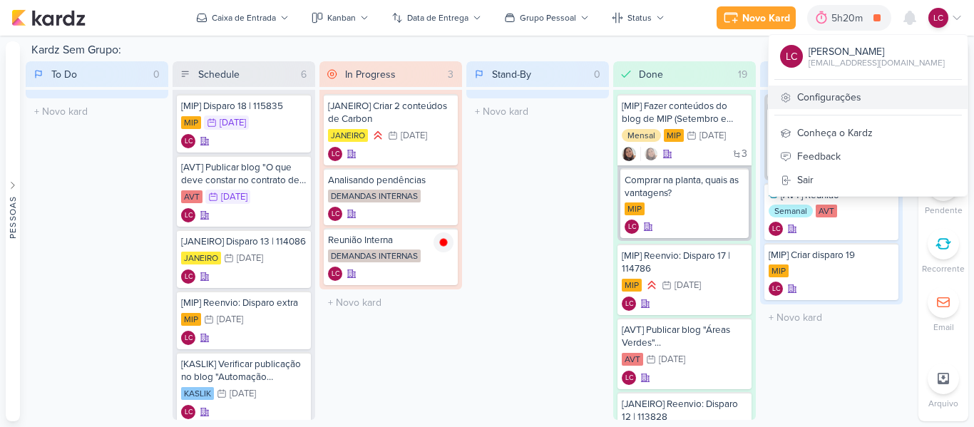
click at [860, 96] on link "Configurações" at bounding box center [868, 98] width 199 height 24
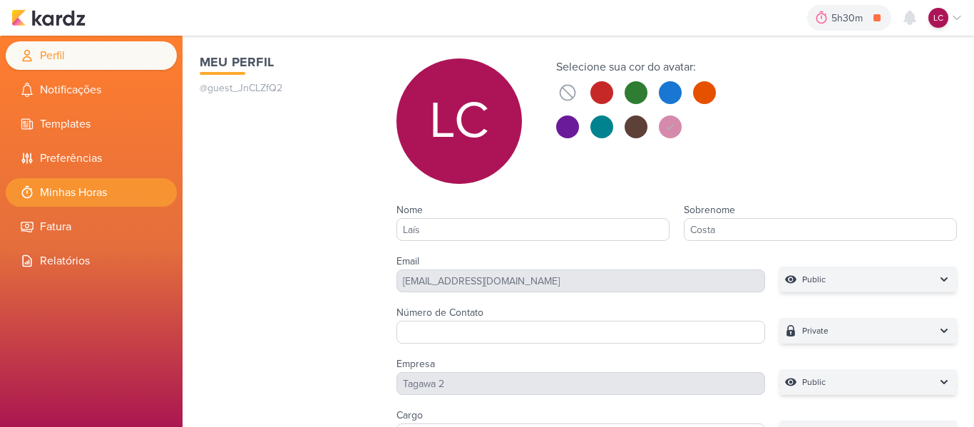
click at [114, 182] on li "Minhas Horas" at bounding box center [91, 192] width 171 height 29
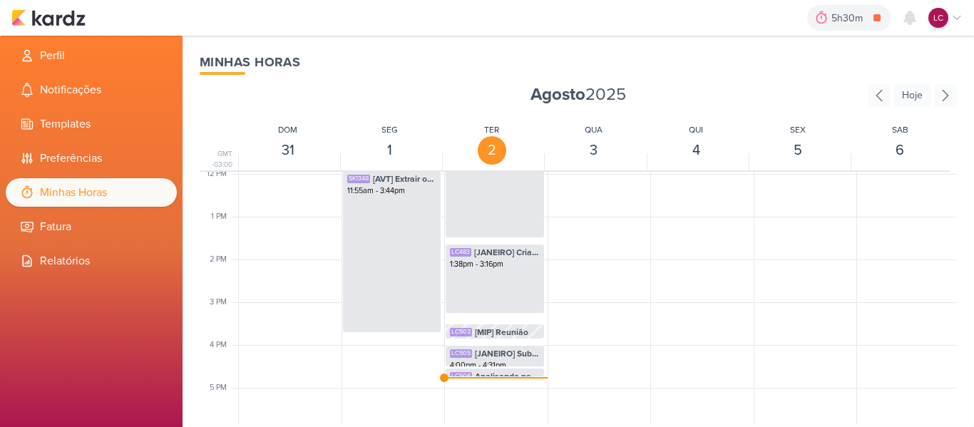
scroll to position [551, 0]
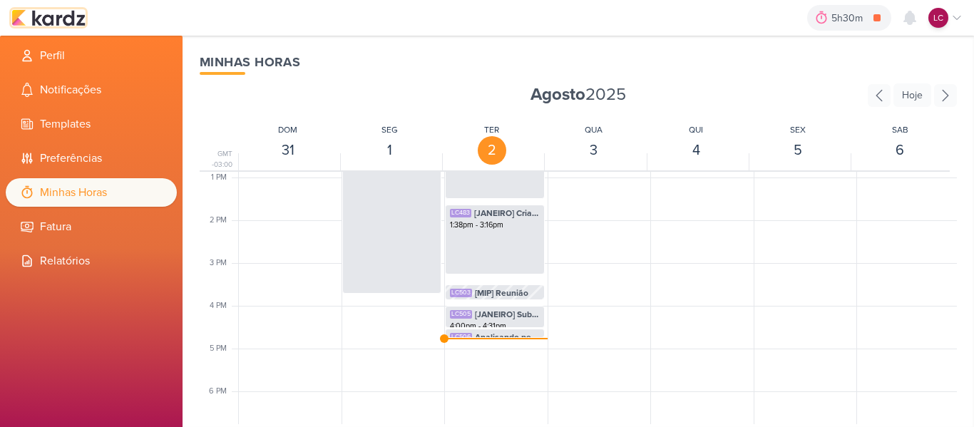
click at [58, 14] on img at bounding box center [48, 17] width 74 height 17
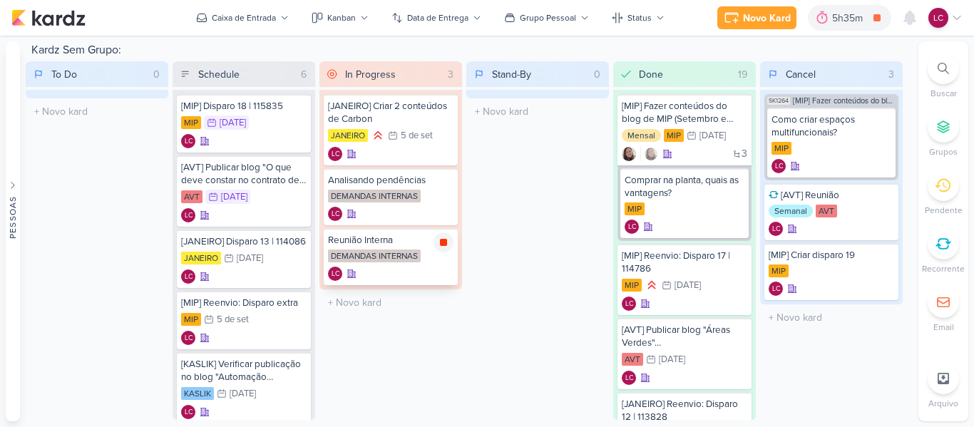
click at [448, 241] on icon at bounding box center [443, 242] width 11 height 11
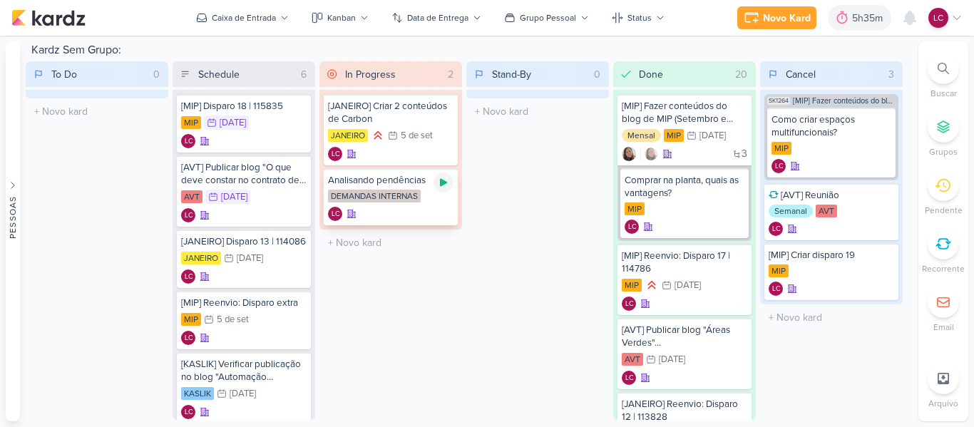
click at [438, 183] on icon at bounding box center [443, 182] width 11 height 11
click at [445, 180] on icon at bounding box center [443, 182] width 7 height 7
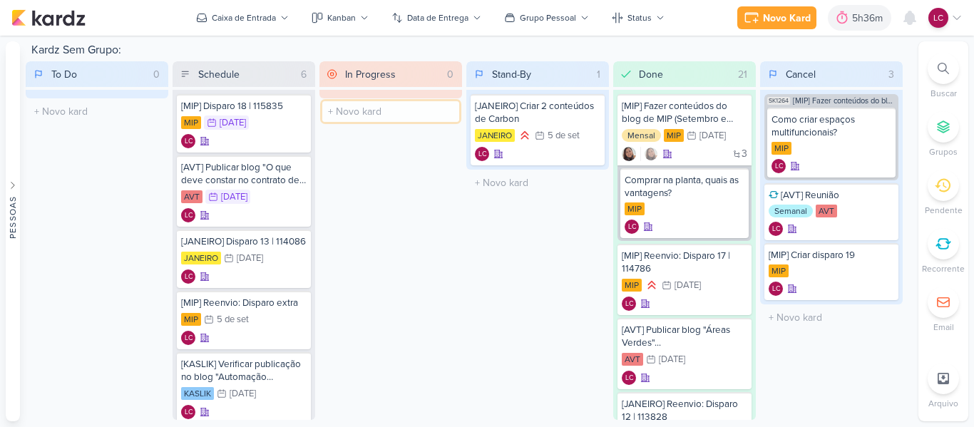
click at [369, 110] on input "text" at bounding box center [390, 111] width 137 height 21
type input "[AVT] Agendar publicação"
click at [401, 108] on div "[AVT] Agendar publicação" at bounding box center [391, 106] width 126 height 13
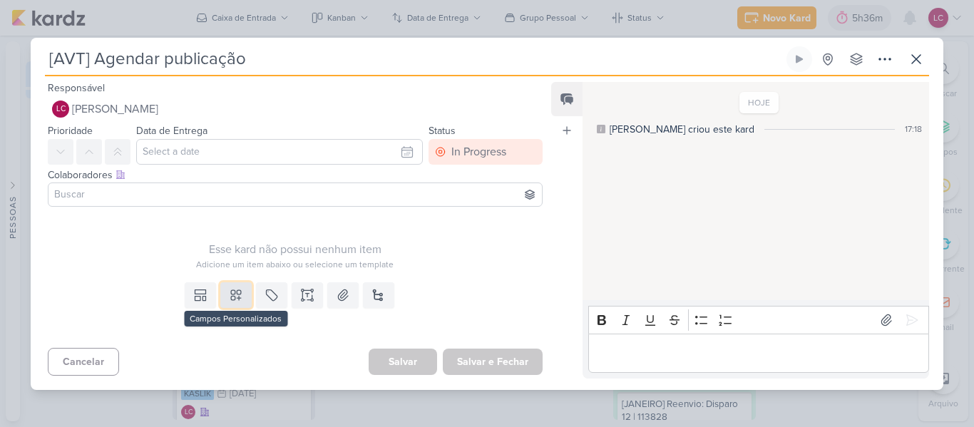
click at [235, 300] on icon at bounding box center [236, 295] width 14 height 14
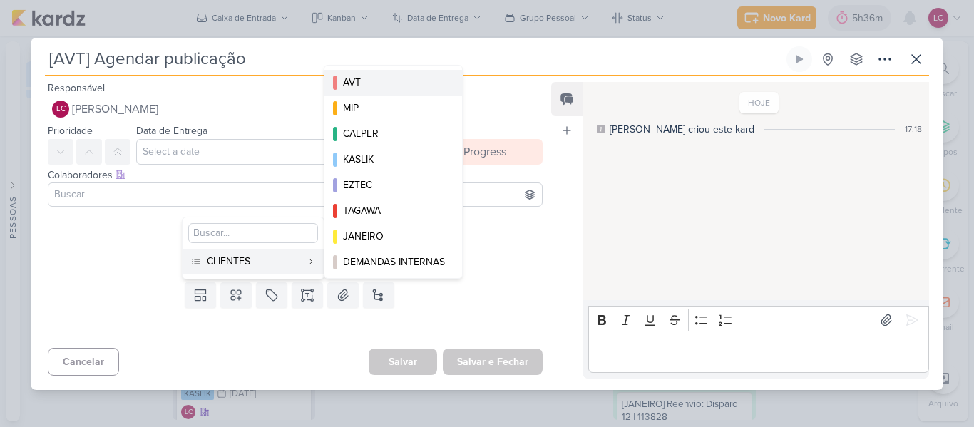
click at [387, 81] on div "AVT" at bounding box center [394, 82] width 102 height 15
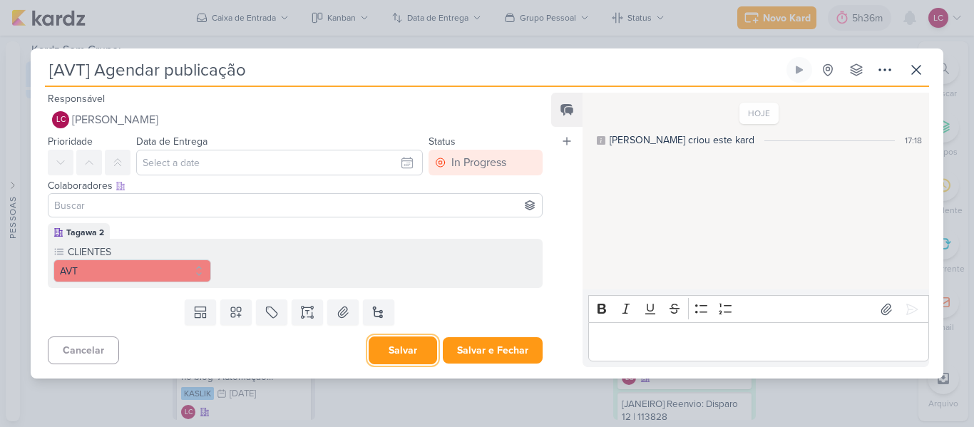
click at [396, 339] on button "Salvar" at bounding box center [403, 351] width 68 height 28
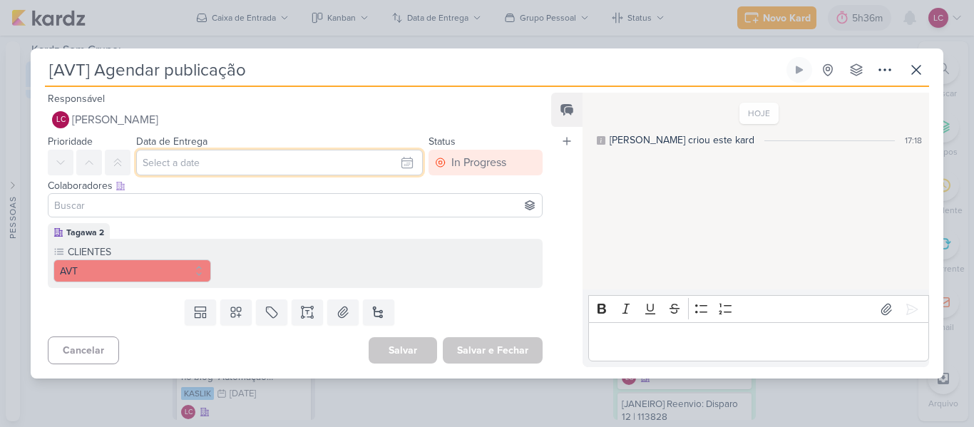
click at [308, 168] on input "text" at bounding box center [279, 163] width 287 height 26
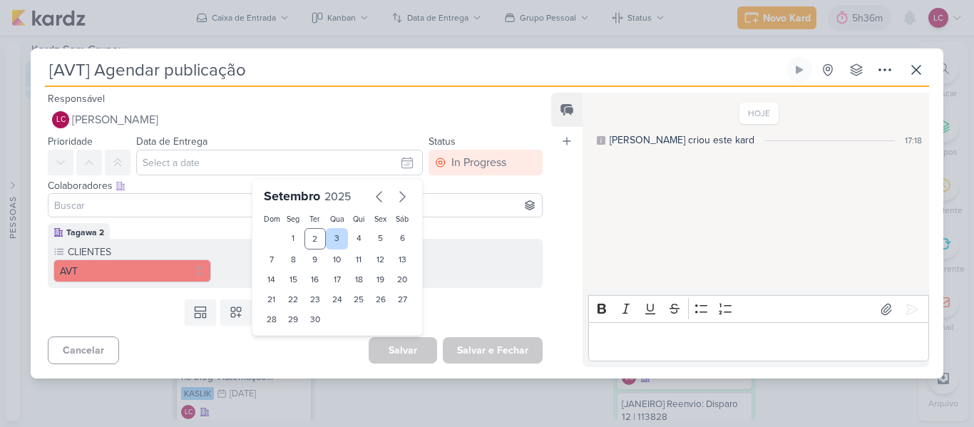
click at [339, 245] on div "3" at bounding box center [337, 238] width 22 height 21
type input "3 de setembro de 2025 às 23:59"
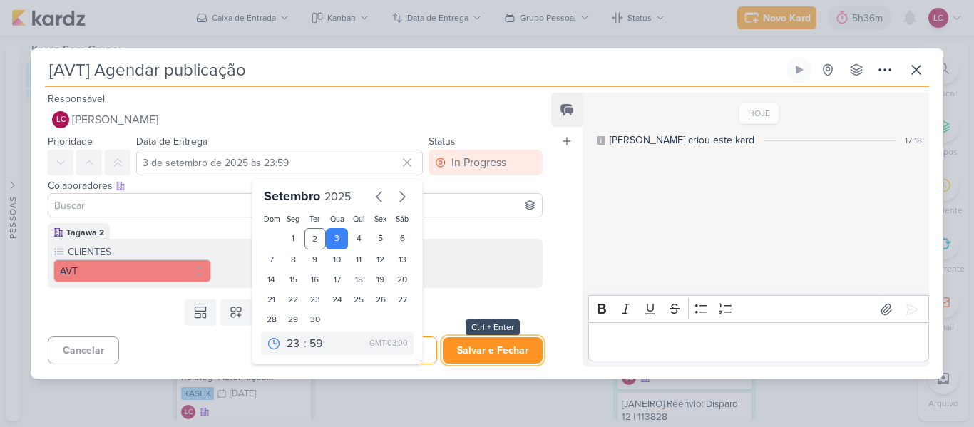
click at [454, 340] on button "Salvar e Fechar" at bounding box center [493, 350] width 100 height 26
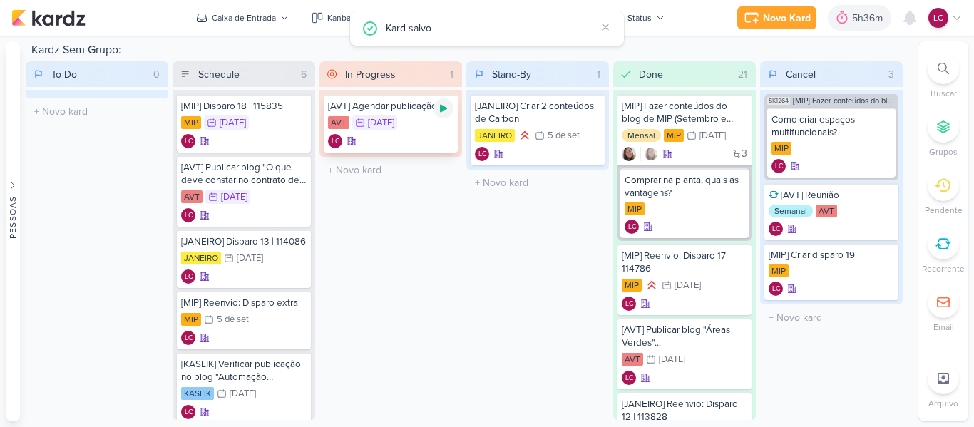
click at [446, 108] on icon at bounding box center [443, 109] width 7 height 8
